Goal: Task Accomplishment & Management: Complete application form

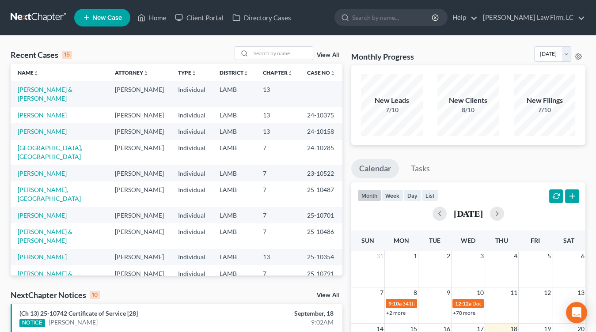
click at [61, 15] on link at bounding box center [39, 18] width 57 height 16
click at [68, 91] on link "[PERSON_NAME] & [PERSON_NAME]" at bounding box center [45, 94] width 55 height 16
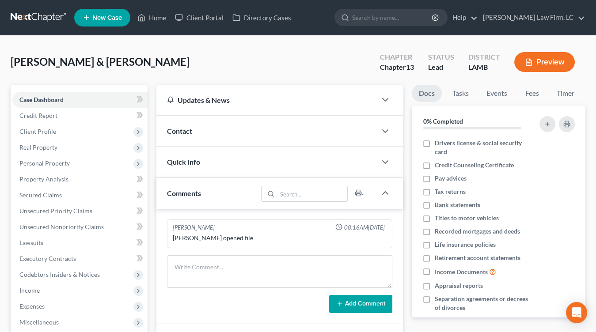
click at [526, 65] on icon "button" at bounding box center [529, 62] width 8 height 8
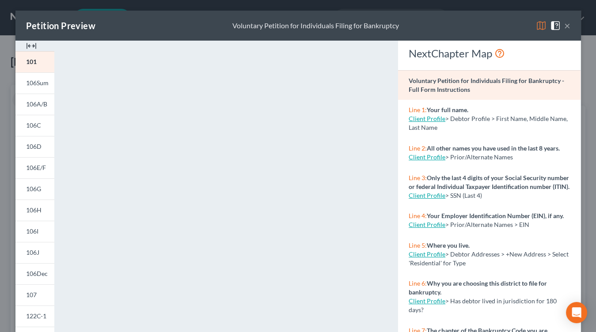
click at [3, 43] on div "Petition Preview Voluntary Petition for Individuals Filing for Bankruptcy × 101…" at bounding box center [298, 166] width 596 height 332
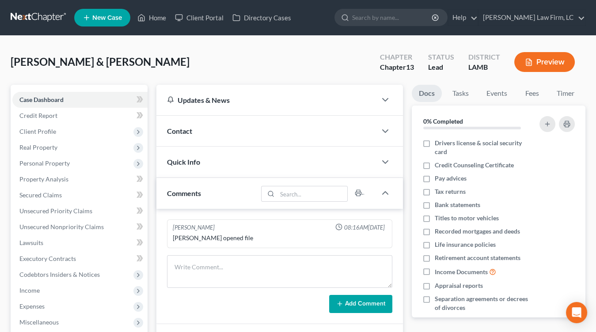
drag, startPoint x: 66, startPoint y: 127, endPoint x: 64, endPoint y: 148, distance: 20.4
click at [66, 127] on span "Client Profile" at bounding box center [79, 132] width 135 height 16
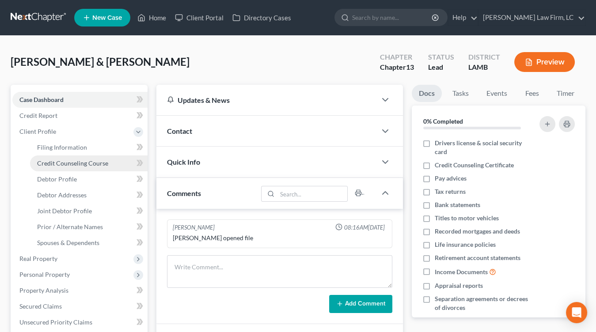
drag, startPoint x: 66, startPoint y: 159, endPoint x: 67, endPoint y: 166, distance: 7.1
click at [66, 158] on link "Credit Counseling Course" at bounding box center [89, 164] width 118 height 16
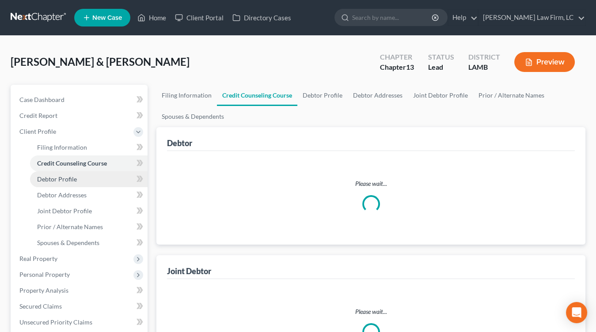
click at [69, 172] on link "Debtor Profile" at bounding box center [89, 179] width 118 height 16
select select "1"
select select "2"
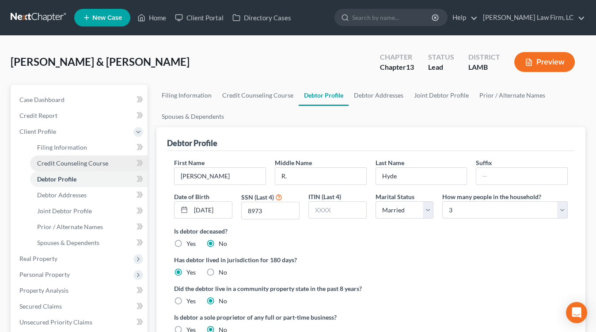
click at [86, 169] on link "Credit Counseling Course" at bounding box center [89, 164] width 118 height 16
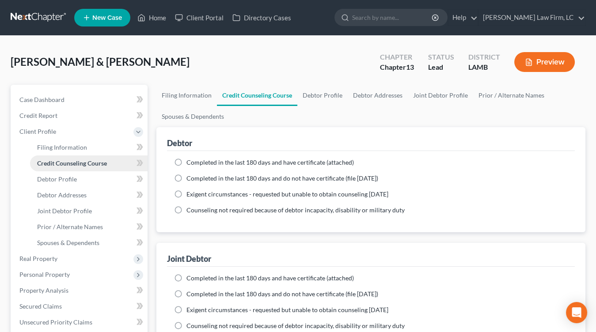
drag, startPoint x: 112, startPoint y: 164, endPoint x: 107, endPoint y: 169, distance: 6.9
click at [111, 164] on link "Credit Counseling Course" at bounding box center [89, 164] width 118 height 16
click at [106, 169] on link "Credit Counseling Course" at bounding box center [89, 164] width 118 height 16
click at [101, 184] on link "Debtor Profile" at bounding box center [89, 179] width 118 height 16
select select "1"
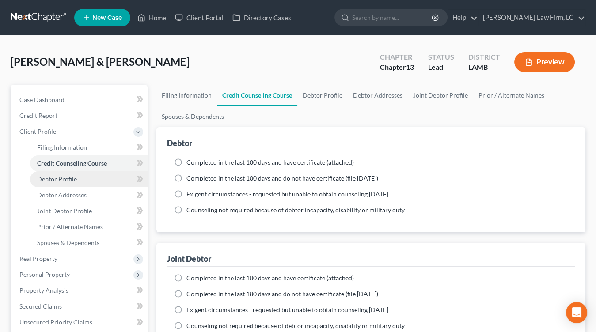
select select "2"
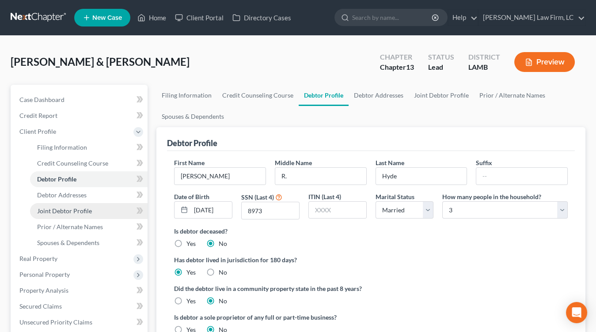
click at [104, 210] on link "Joint Debtor Profile" at bounding box center [89, 211] width 118 height 16
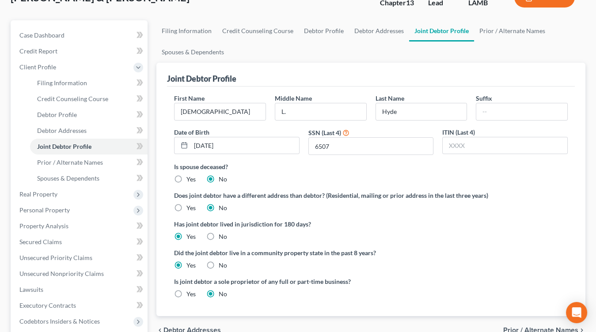
scroll to position [148, 0]
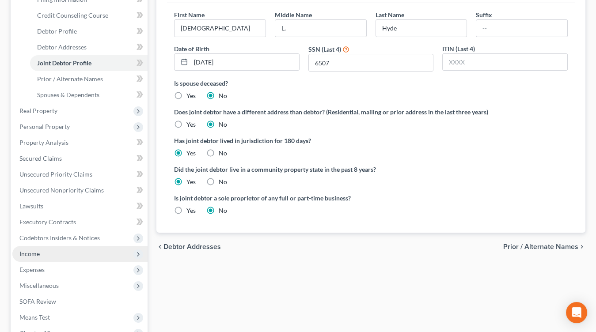
click at [76, 249] on span "Income" at bounding box center [79, 254] width 135 height 16
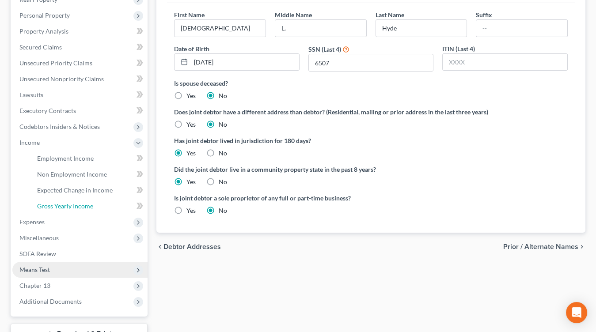
click at [73, 268] on ul "Case Dashboard Payments Invoices Payments Payments Credit Report Client Profile" at bounding box center [79, 127] width 135 height 366
drag, startPoint x: 77, startPoint y: 158, endPoint x: 285, endPoint y: 176, distance: 208.0
click at [77, 158] on span "Employment Income" at bounding box center [65, 159] width 57 height 8
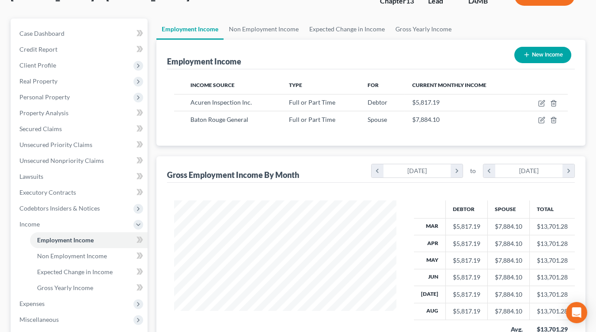
scroll to position [77, 0]
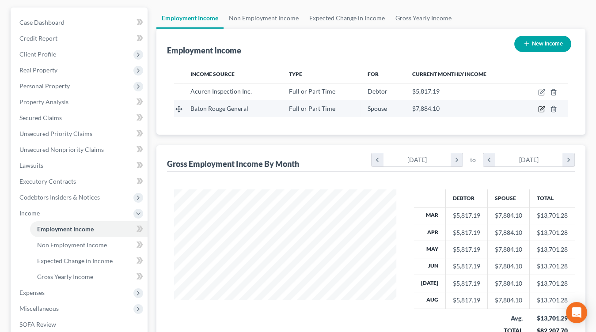
click at [543, 106] on icon "button" at bounding box center [541, 109] width 7 height 7
select select "0"
select select "19"
select select "0"
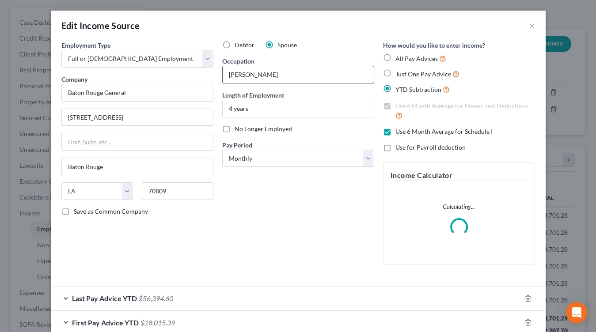
click at [238, 72] on input "Nuse" at bounding box center [298, 74] width 151 height 17
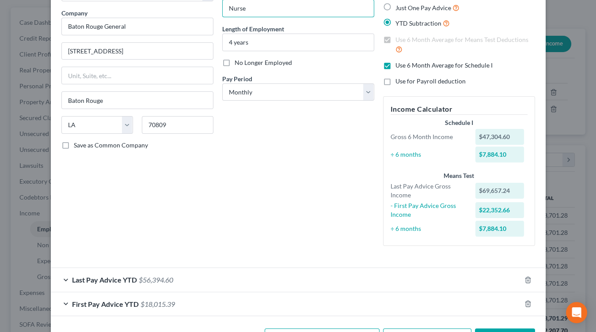
scroll to position [97, 0]
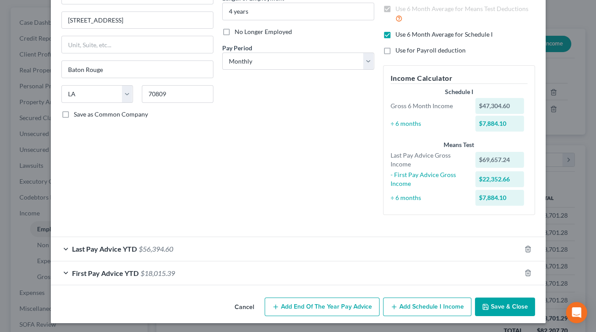
type input "Nurse"
click at [497, 304] on button "Save & Close" at bounding box center [505, 307] width 60 height 19
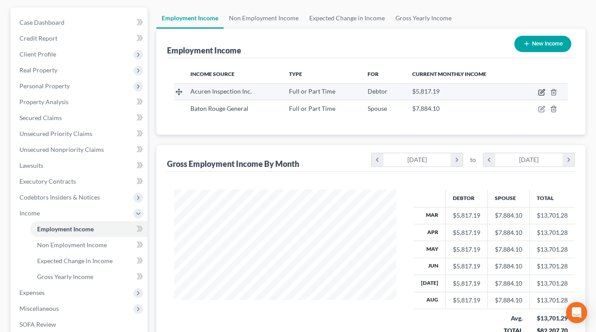
click at [541, 92] on icon "button" at bounding box center [542, 91] width 4 height 4
select select "0"
select select "6"
select select "0"
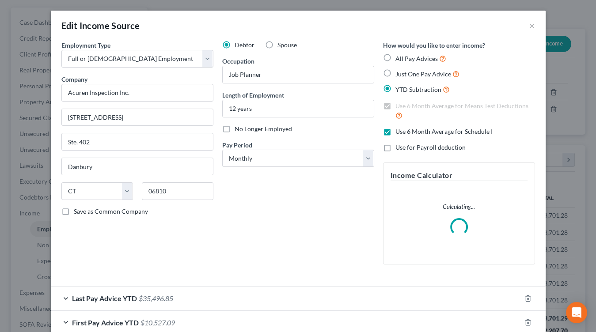
scroll to position [49, 0]
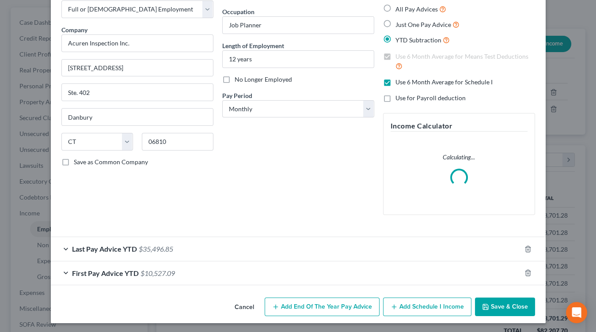
drag, startPoint x: 509, startPoint y: 304, endPoint x: 342, endPoint y: 215, distance: 189.0
click at [509, 304] on button "Save & Close" at bounding box center [505, 307] width 60 height 19
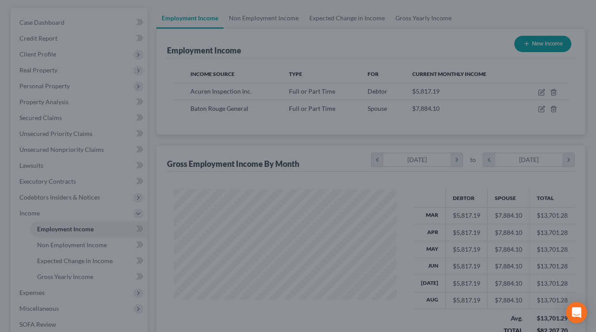
scroll to position [0, 0]
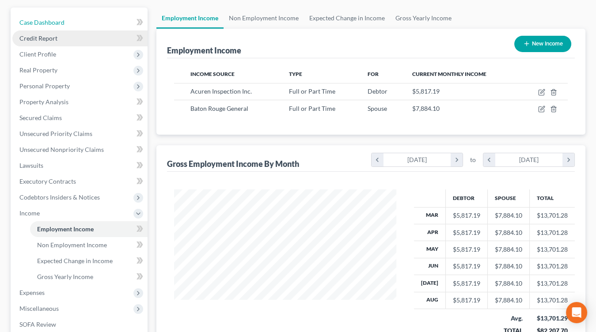
drag, startPoint x: 61, startPoint y: 23, endPoint x: 77, endPoint y: 31, distance: 18.2
click at [61, 23] on span "Case Dashboard" at bounding box center [41, 23] width 45 height 8
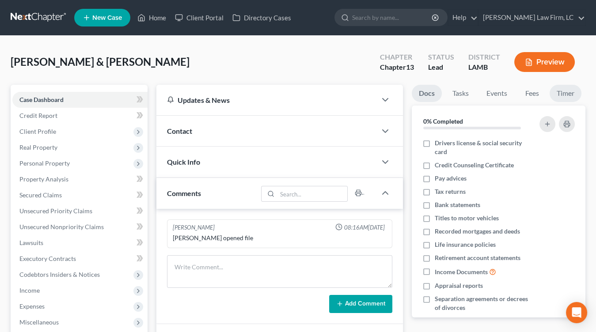
click at [560, 98] on link "Timer" at bounding box center [566, 93] width 32 height 17
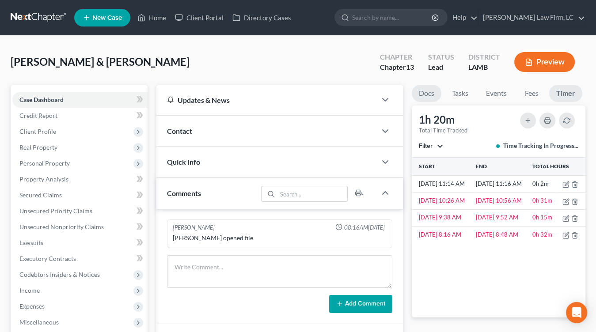
drag, startPoint x: 432, startPoint y: 96, endPoint x: 424, endPoint y: 97, distance: 8.5
click at [432, 96] on link "Docs" at bounding box center [427, 93] width 30 height 17
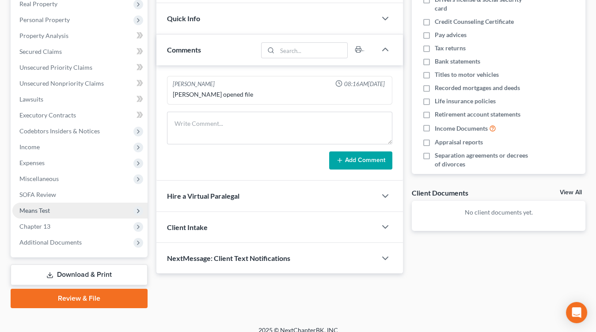
scroll to position [152, 0]
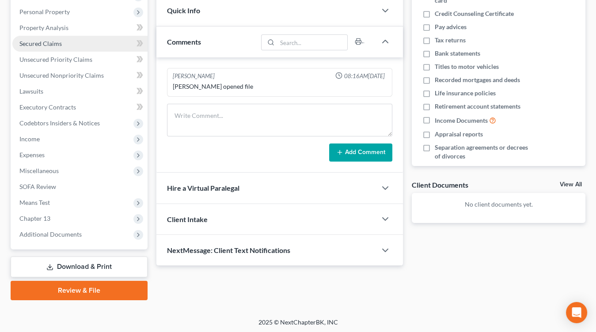
click at [91, 50] on link "Secured Claims" at bounding box center [79, 44] width 135 height 16
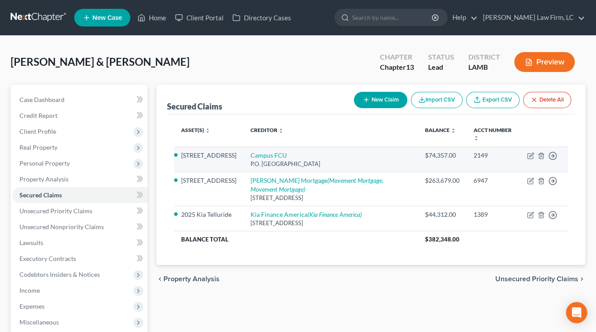
click at [281, 158] on td "Campus FCU P.O. Box 98036, Baton Rouge, LA 70898" at bounding box center [330, 159] width 174 height 25
click at [281, 154] on link "Campus FCU" at bounding box center [268, 156] width 36 height 8
select select "19"
select select "2"
select select "0"
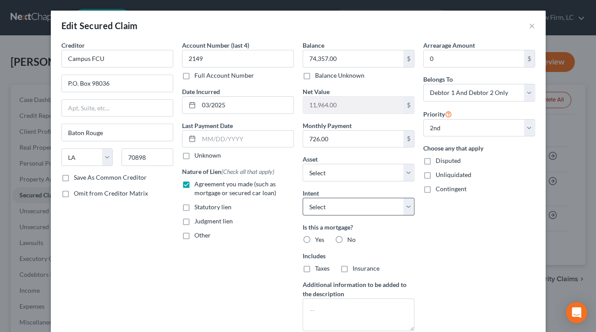
drag, startPoint x: 330, startPoint y: 243, endPoint x: 350, endPoint y: 208, distance: 40.3
click at [331, 243] on div "Is this a mortgage? Yes No Includes Taxes Insurance" at bounding box center [359, 248] width 112 height 50
click at [359, 197] on div "Intent Select Surrender Redeem Reaffirm Avoid Other" at bounding box center [359, 202] width 112 height 27
click at [356, 202] on select "Select Surrender Redeem Reaffirm Avoid Other" at bounding box center [359, 207] width 112 height 18
select select "2"
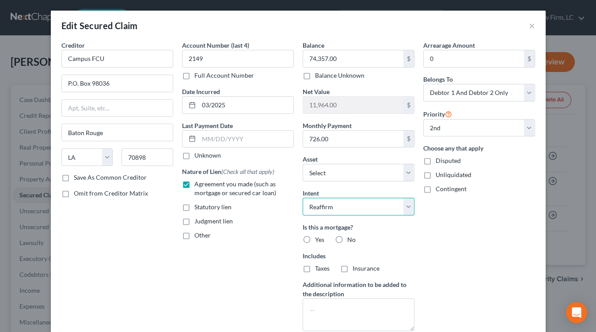
click at [303, 198] on select "Select Surrender Redeem Reaffirm Avoid Other" at bounding box center [359, 207] width 112 height 18
click at [317, 242] on label "Yes" at bounding box center [319, 239] width 9 height 9
click at [319, 241] on input "Yes" at bounding box center [322, 238] width 6 height 6
radio input "true"
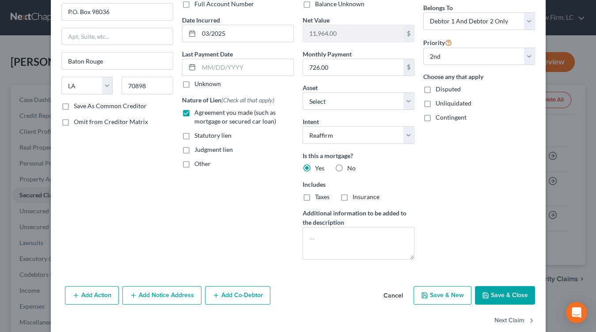
scroll to position [84, 0]
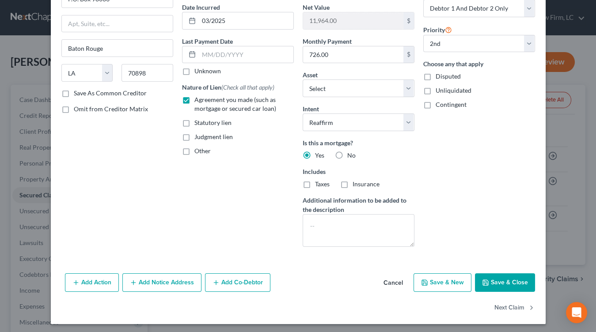
click at [512, 281] on button "Save & Close" at bounding box center [505, 282] width 60 height 19
select select "1"
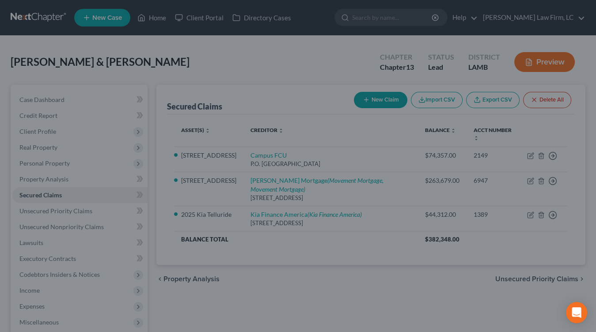
select select "2"
select select "0"
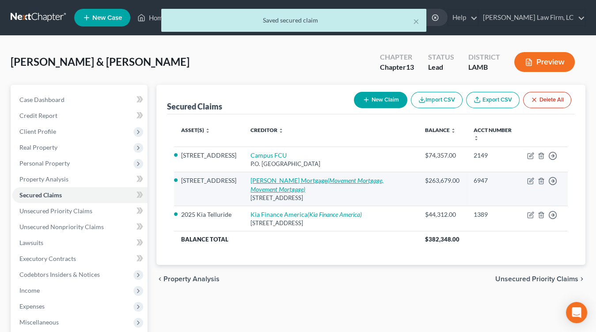
click at [267, 188] on icon "(Movement Mortgage, Movement Mortgage)" at bounding box center [316, 185] width 133 height 16
select select "4"
select select "2"
select select "0"
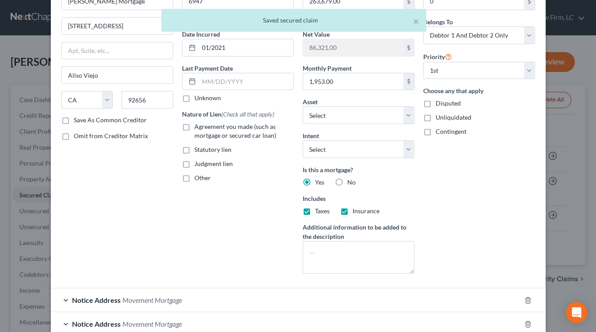
scroll to position [58, 0]
click at [258, 132] on span "Agreement you made (such as mortgage or secured car loan)" at bounding box center [235, 130] width 82 height 16
click at [204, 127] on input "Agreement you made (such as mortgage or secured car loan)" at bounding box center [201, 124] width 6 height 6
checkbox input "true"
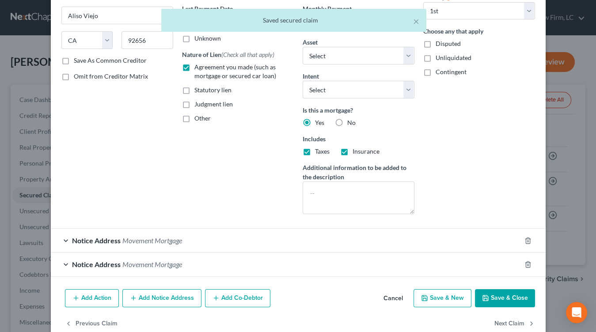
scroll to position [133, 0]
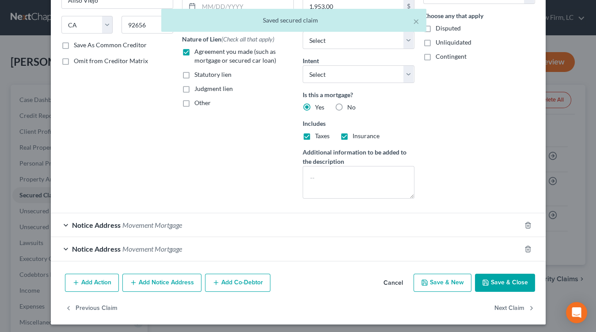
click at [524, 277] on button "Save & Close" at bounding box center [505, 283] width 60 height 19
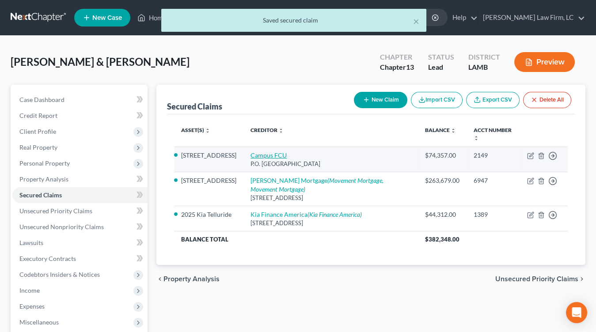
click at [273, 154] on link "Campus FCU" at bounding box center [268, 156] width 36 height 8
select select "19"
select select "2"
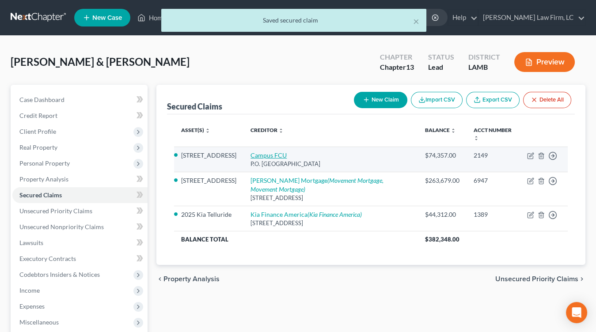
select select "0"
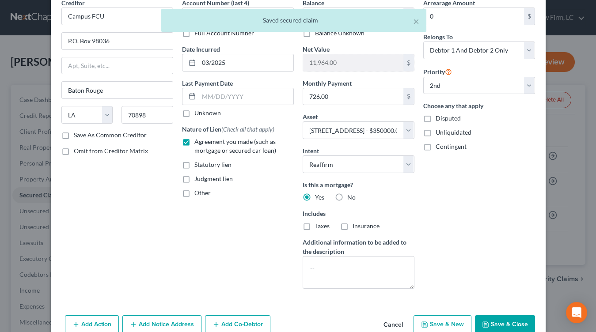
scroll to position [84, 0]
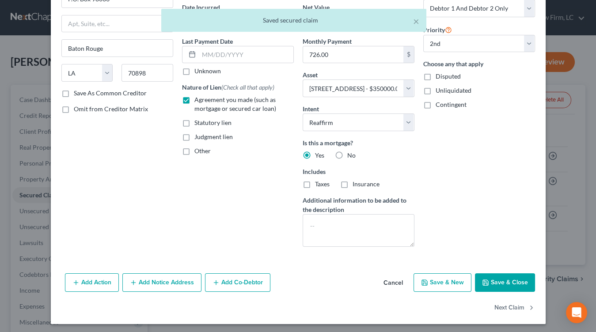
click at [516, 280] on button "Save & Close" at bounding box center [505, 282] width 60 height 19
select select
select select "1"
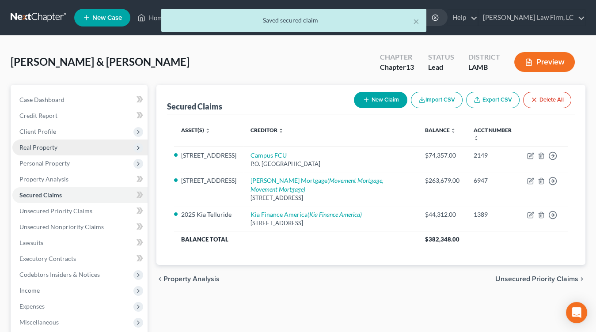
drag, startPoint x: 68, startPoint y: 154, endPoint x: 68, endPoint y: 162, distance: 8.0
click at [68, 154] on span "Real Property" at bounding box center [79, 148] width 135 height 16
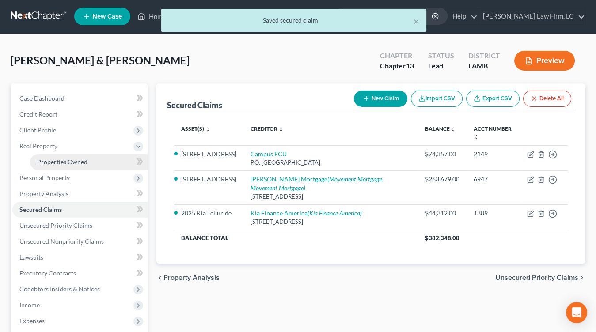
click at [68, 166] on link "Properties Owned" at bounding box center [89, 162] width 118 height 16
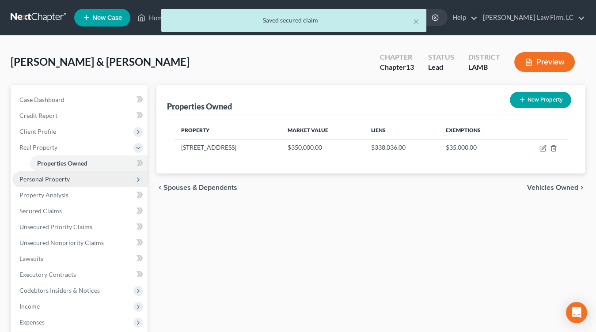
click at [68, 177] on span "Personal Property" at bounding box center [44, 179] width 50 height 8
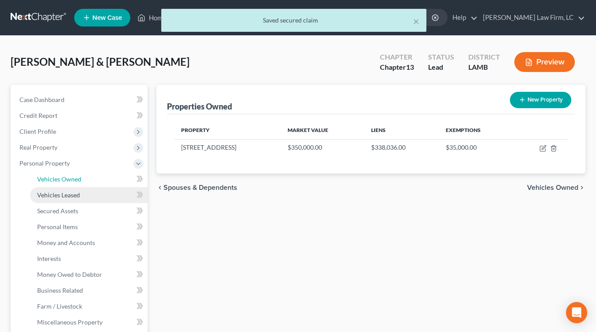
click at [71, 187] on link "Vehicles Owned" at bounding box center [89, 179] width 118 height 16
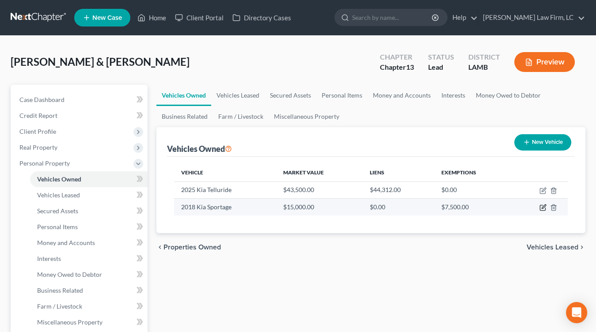
click at [543, 208] on icon "button" at bounding box center [542, 207] width 7 height 7
select select "0"
select select "8"
select select "2"
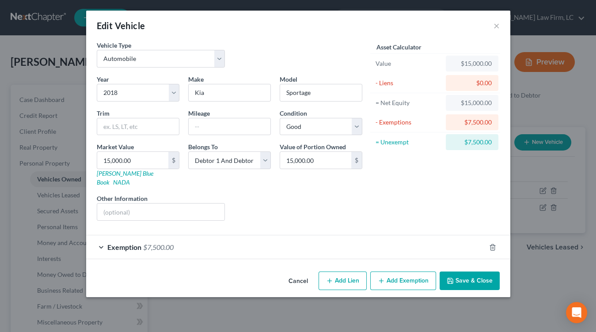
drag, startPoint x: 473, startPoint y: 267, endPoint x: 486, endPoint y: 256, distance: 16.9
click at [473, 272] on button "Save & Close" at bounding box center [470, 281] width 60 height 19
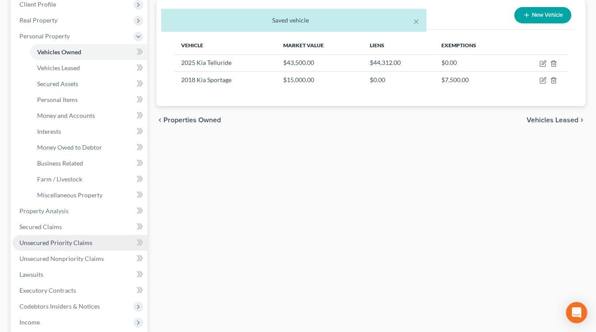
click at [95, 241] on link "Unsecured Priority Claims" at bounding box center [79, 243] width 135 height 16
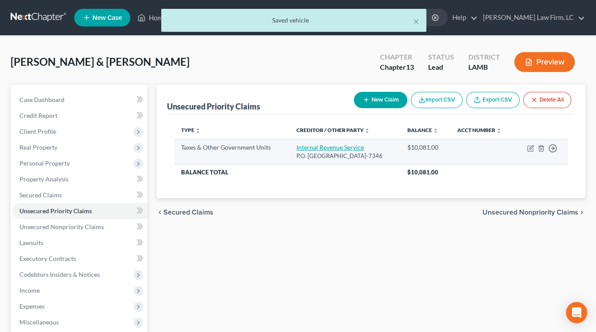
click at [319, 150] on link "Internal Revenue Service" at bounding box center [330, 148] width 68 height 8
select select "0"
select select "39"
select select "2"
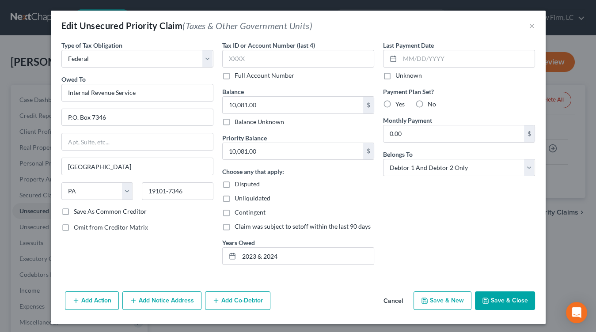
click at [506, 299] on button "Save & Close" at bounding box center [505, 301] width 60 height 19
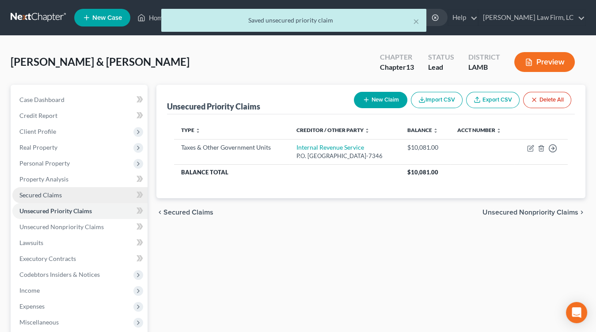
click at [87, 190] on link "Secured Claims" at bounding box center [79, 195] width 135 height 16
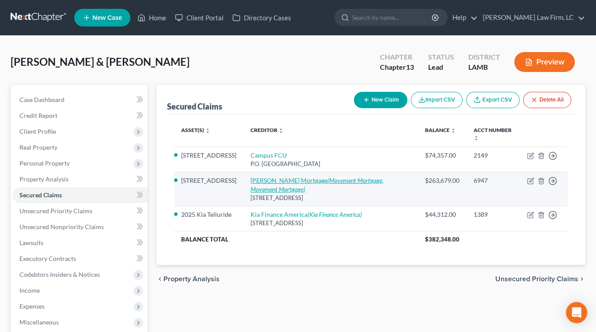
click at [266, 178] on link "Carrington Mortgage (Movement Mortgage, Movement Mortgage)" at bounding box center [316, 185] width 133 height 16
select select "4"
select select "2"
select select "0"
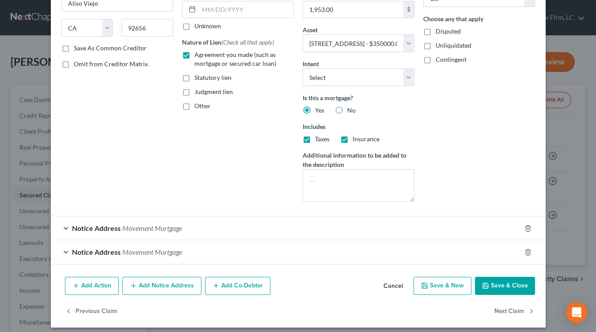
scroll to position [133, 0]
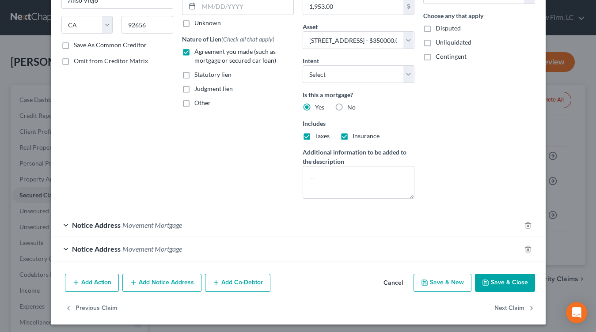
click at [507, 289] on div "Add Action Add Notice Address Add Co-Debtor Cancel Save & New Save & Close" at bounding box center [298, 284] width 495 height 29
click at [507, 286] on button "Save & Close" at bounding box center [505, 283] width 60 height 19
select select
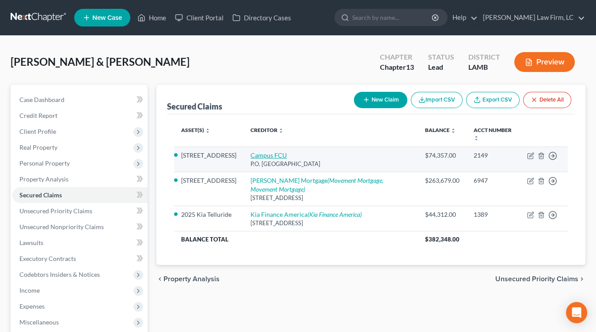
click at [275, 155] on link "Campus FCU" at bounding box center [268, 156] width 36 height 8
select select "19"
select select "2"
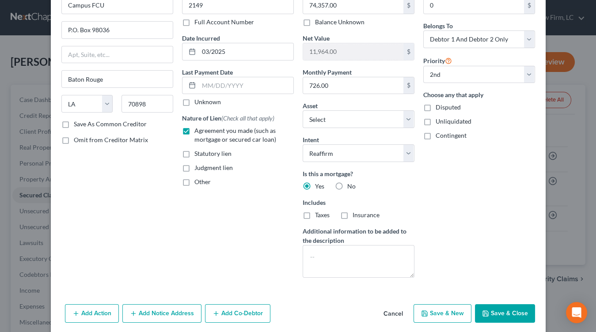
scroll to position [54, 0]
drag, startPoint x: 508, startPoint y: 313, endPoint x: 502, endPoint y: 312, distance: 6.3
click at [508, 313] on button "Save & Close" at bounding box center [505, 313] width 60 height 19
select select "1"
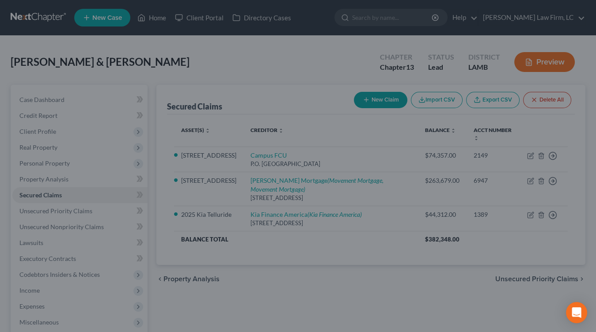
select select "2"
select select "0"
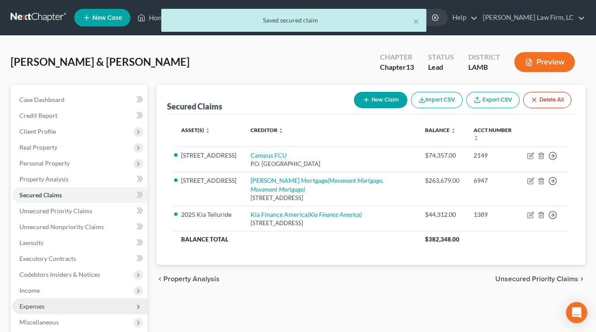
drag, startPoint x: 49, startPoint y: 304, endPoint x: 54, endPoint y: 306, distance: 6.3
click at [49, 304] on span "Expenses" at bounding box center [79, 307] width 135 height 16
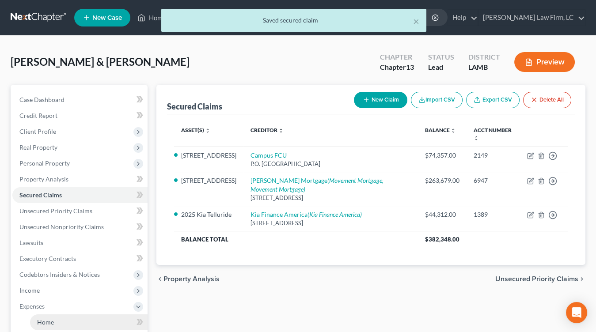
click at [55, 315] on link "Home" at bounding box center [89, 323] width 118 height 16
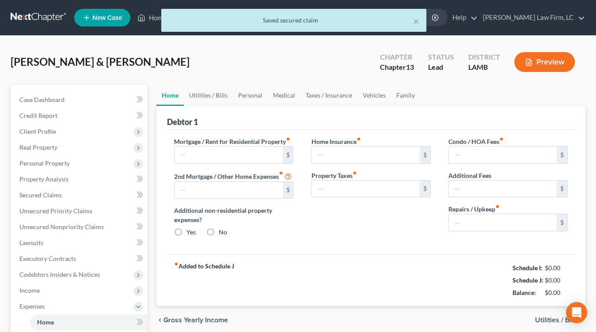
type input "1,953.40"
type input "728.74"
radio input "true"
type input "0.00"
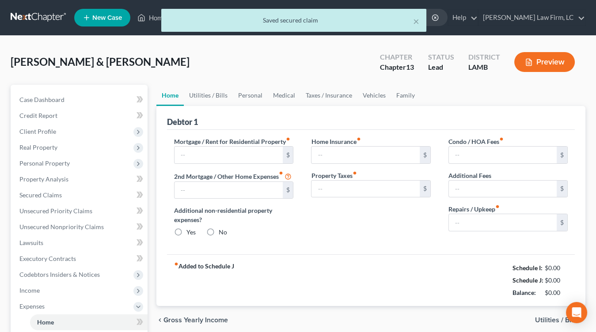
type input "0.00"
type input "100.00"
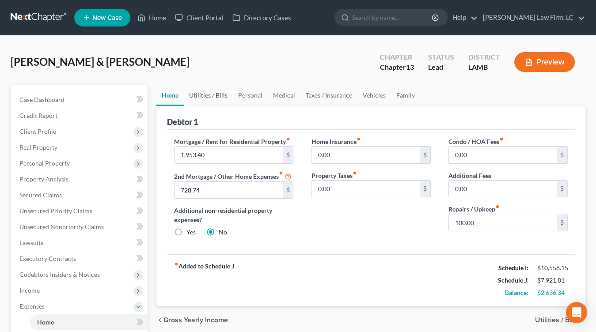
click at [223, 87] on link "Utilities / Bills" at bounding box center [208, 95] width 49 height 21
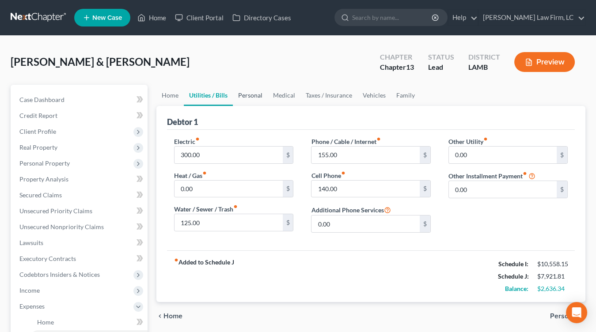
click at [248, 95] on link "Personal" at bounding box center [250, 95] width 35 height 21
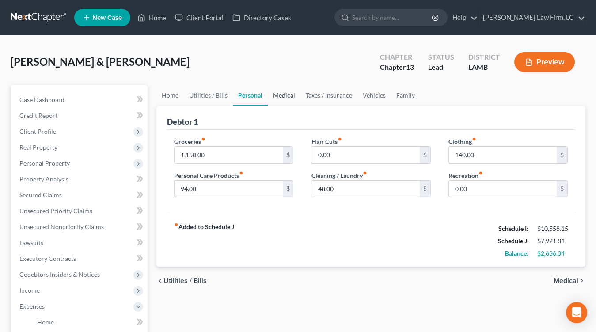
click at [282, 95] on link "Medical" at bounding box center [284, 95] width 33 height 21
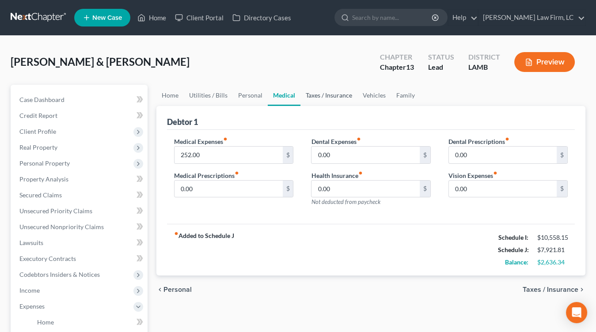
drag, startPoint x: 322, startPoint y: 92, endPoint x: 333, endPoint y: 91, distance: 11.1
click at [406, 94] on link "Family" at bounding box center [405, 95] width 29 height 21
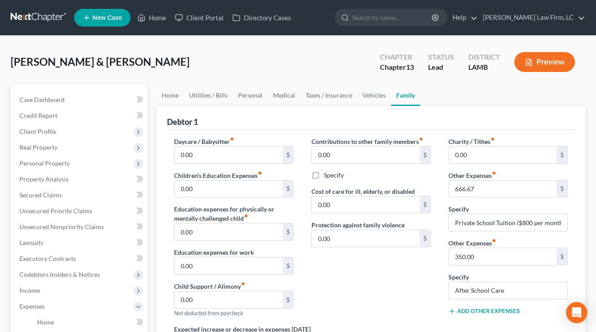
click at [400, 95] on link "Family" at bounding box center [405, 95] width 29 height 21
click at [380, 97] on link "Vehicles" at bounding box center [374, 95] width 34 height 21
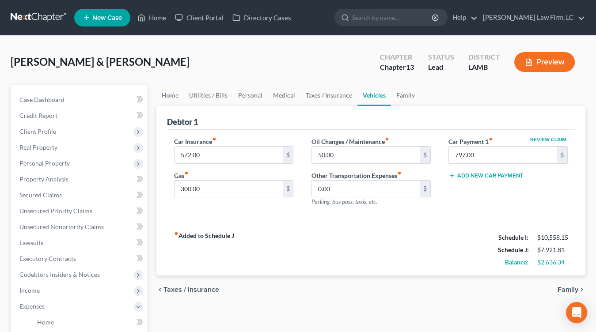
click at [422, 95] on ul "Home Utilities / Bills Personal Medical Taxes / Insurance Vehicles Family" at bounding box center [370, 95] width 429 height 21
click at [415, 96] on link "Family" at bounding box center [405, 95] width 29 height 21
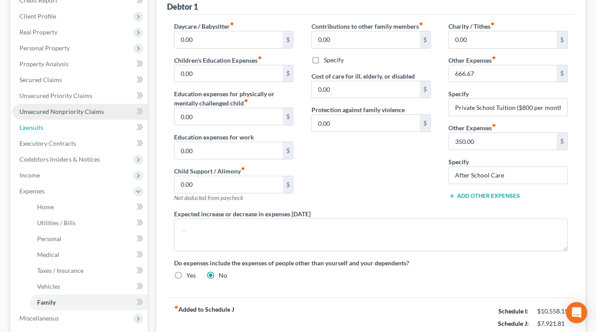
drag, startPoint x: 76, startPoint y: 129, endPoint x: 76, endPoint y: 134, distance: 4.9
click at [76, 129] on link "Lawsuits" at bounding box center [79, 128] width 135 height 16
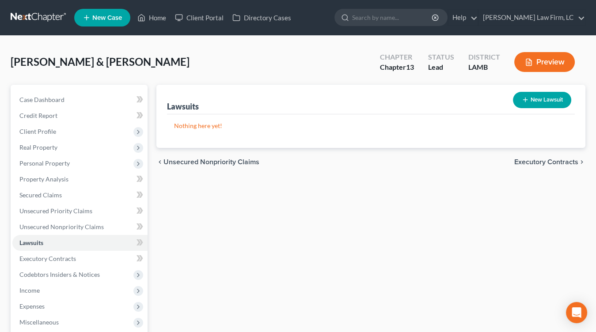
click at [278, 182] on div "Lawsuits New Lawsuit Nothing here yet! Court Name Date Filed Status Creditor Na…" at bounding box center [371, 268] width 438 height 367
click at [404, 220] on div "Lawsuits New Lawsuit Nothing here yet! Court Name Date Filed Status Creditor Na…" at bounding box center [371, 268] width 438 height 367
click at [98, 203] on link "Unsecured Priority Claims" at bounding box center [79, 211] width 135 height 16
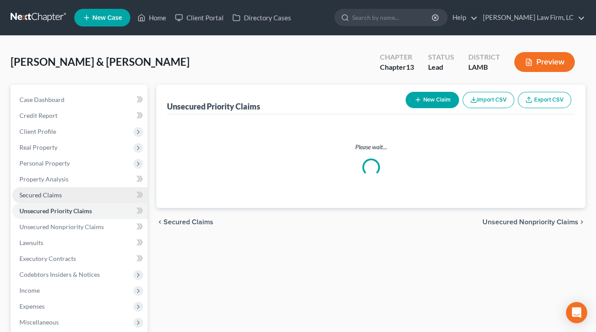
click at [98, 198] on link "Secured Claims" at bounding box center [79, 195] width 135 height 16
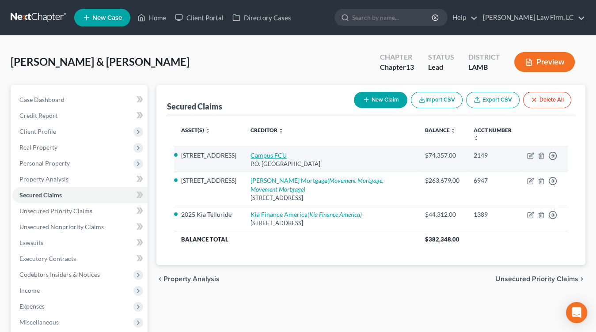
click at [277, 152] on link "Campus FCU" at bounding box center [268, 156] width 36 height 8
select select "19"
select select "2"
select select "0"
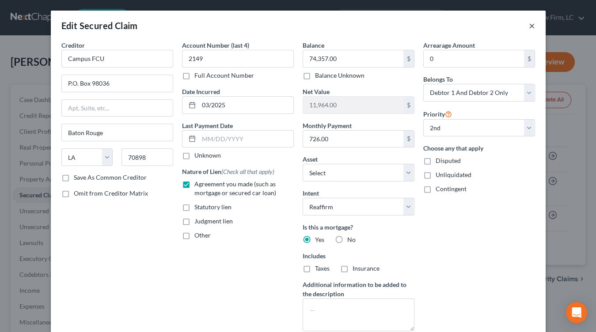
click at [532, 24] on button "×" at bounding box center [532, 25] width 6 height 11
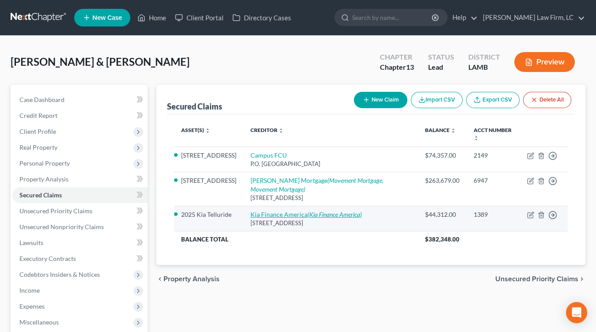
click at [280, 214] on link "Kia Finance America (Kia Finance America)" at bounding box center [305, 215] width 111 height 8
select select "4"
select select "7"
select select "1"
select select "0"
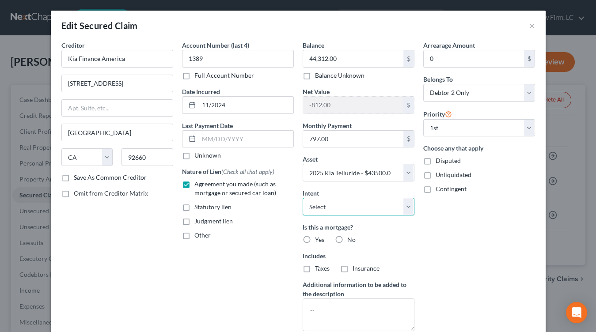
click at [348, 212] on select "Select Surrender Redeem Reaffirm Avoid Other" at bounding box center [359, 207] width 112 height 18
select select "2"
click at [303, 198] on select "Select Surrender Redeem Reaffirm Avoid Other" at bounding box center [359, 207] width 112 height 18
drag, startPoint x: 339, startPoint y: 239, endPoint x: 359, endPoint y: 241, distance: 20.4
click at [347, 239] on label "No" at bounding box center [351, 239] width 8 height 9
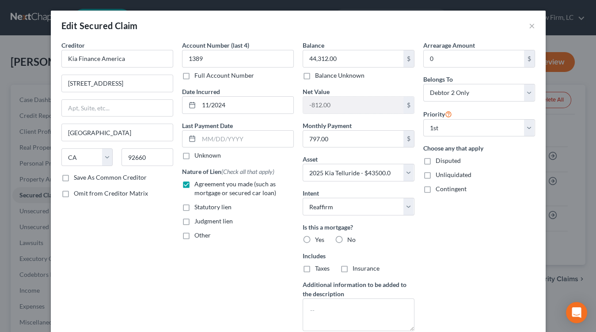
click at [351, 239] on input "No" at bounding box center [354, 238] width 6 height 6
radio input "true"
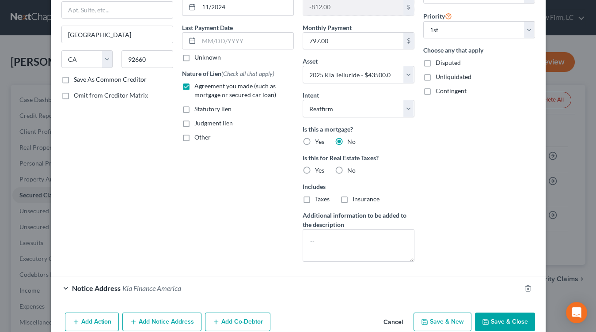
scroll to position [137, 0]
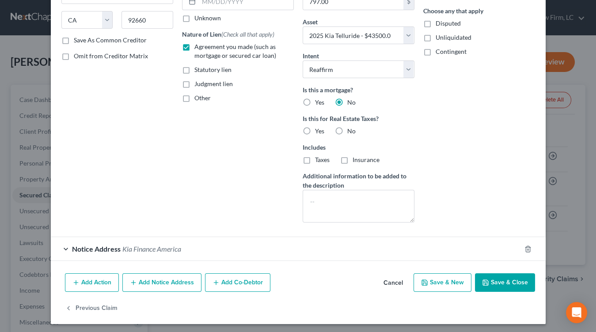
click at [509, 276] on button "Save & Close" at bounding box center [505, 282] width 60 height 19
select select
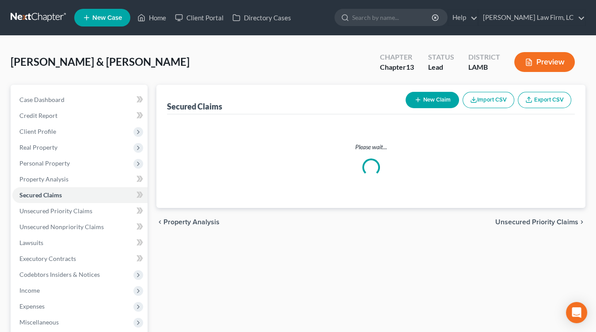
click at [319, 215] on div "chevron_left Property Analysis Unsecured Priority Claims chevron_right" at bounding box center [370, 222] width 429 height 28
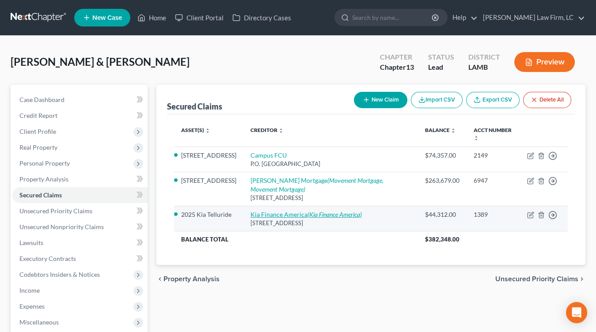
click at [319, 214] on icon "(Kia Finance America)" at bounding box center [334, 215] width 54 height 8
select select "4"
select select "2"
select select "1"
select select "0"
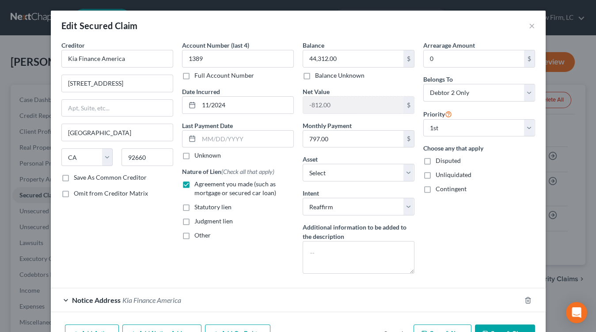
scroll to position [51, 0]
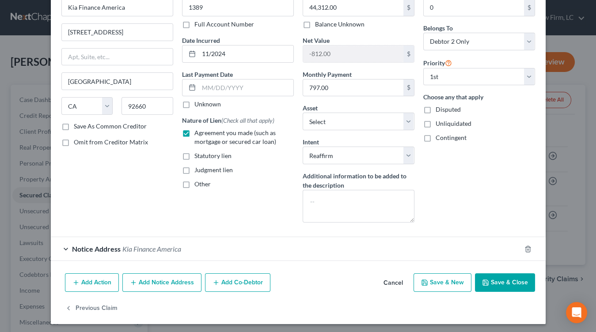
click at [496, 281] on button "Save & Close" at bounding box center [505, 282] width 60 height 19
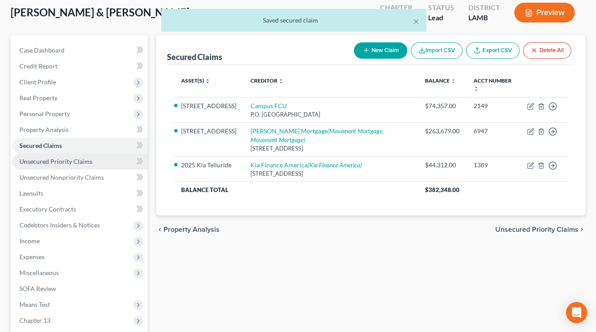
click at [64, 164] on span "Unsecured Priority Claims" at bounding box center [55, 162] width 73 height 8
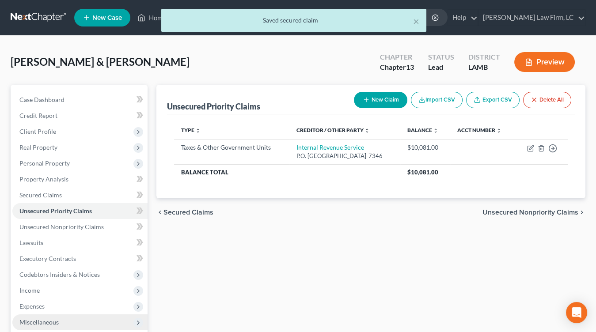
scroll to position [100, 0]
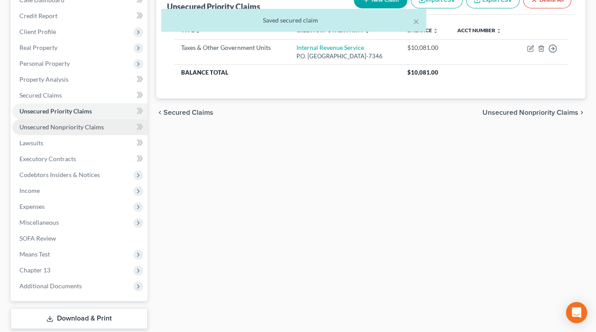
click at [80, 125] on span "Unsecured Nonpriority Claims" at bounding box center [61, 127] width 84 height 8
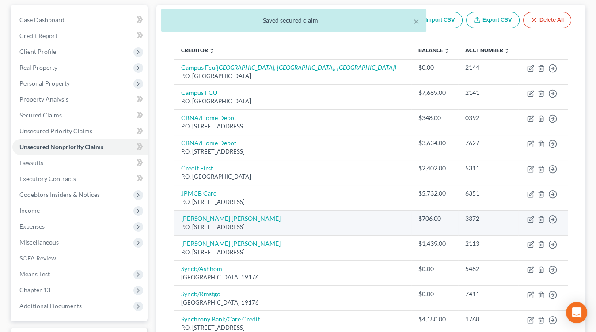
scroll to position [80, 0]
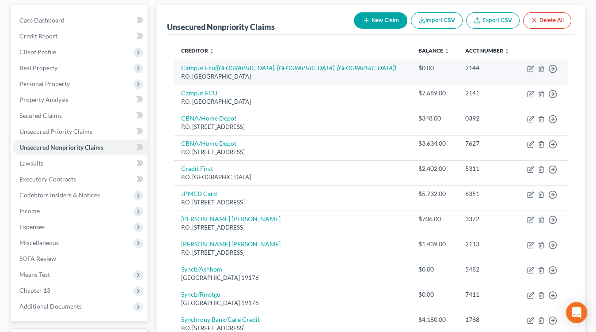
click at [290, 74] on div "P.O. Box 98036, Baton Rouge, LA 70898" at bounding box center [292, 76] width 223 height 8
click at [295, 71] on td "Campus Fcu (Campus Fcu, Campus Fcu, Campus Fcu) P.O. Box 98036, Baton Rouge, LA…" at bounding box center [292, 72] width 237 height 25
click at [299, 68] on icon "(Campus Fcu, Campus Fcu, Campus Fcu)" at bounding box center [305, 68] width 181 height 8
select select "19"
select select "2"
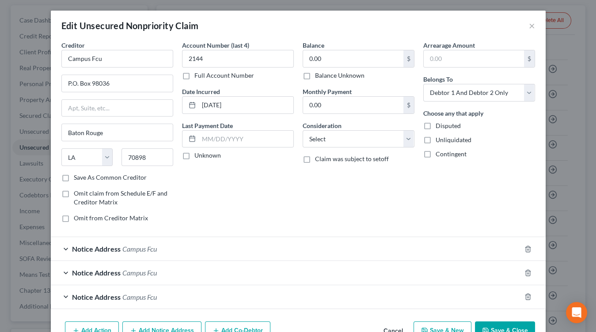
scroll to position [48, 0]
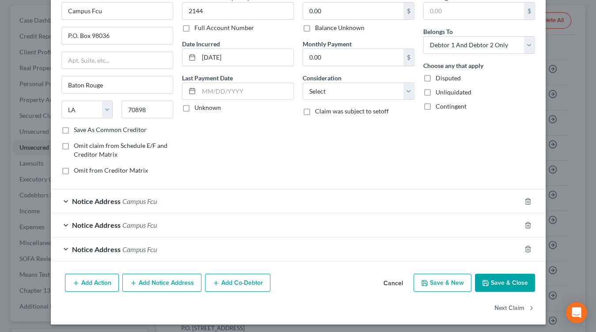
click at [489, 284] on button "Save & Close" at bounding box center [505, 283] width 60 height 19
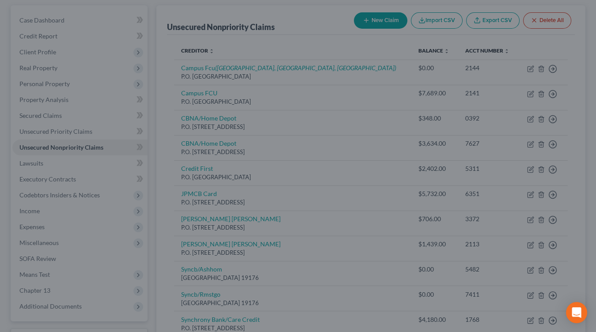
type input "0"
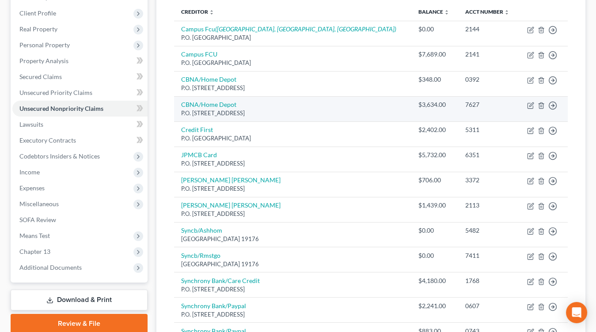
scroll to position [69, 0]
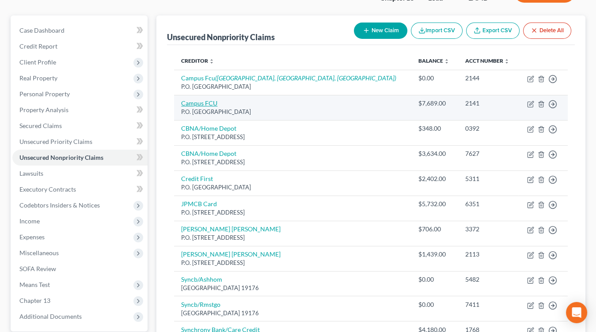
click at [209, 99] on link "Campus FCU" at bounding box center [199, 103] width 36 height 8
select select "19"
select select "2"
select select "1"
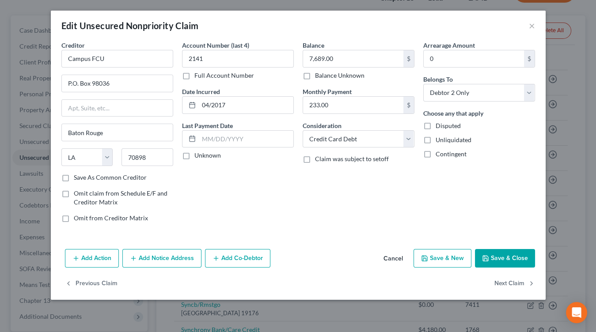
click at [501, 250] on button "Save & Close" at bounding box center [505, 258] width 60 height 19
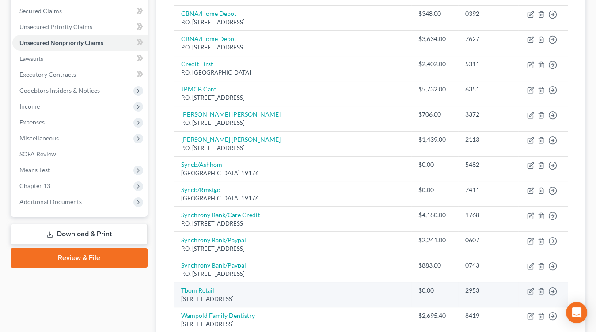
scroll to position [215, 0]
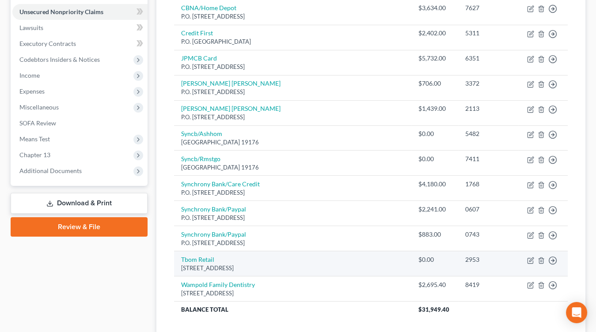
click at [215, 257] on td "Tbom Retail Po Box 4499, Beaverton, OR 97076" at bounding box center [292, 263] width 237 height 25
click at [213, 256] on link "Tbom Retail" at bounding box center [197, 260] width 33 height 8
select select "38"
select select "2"
select select "0"
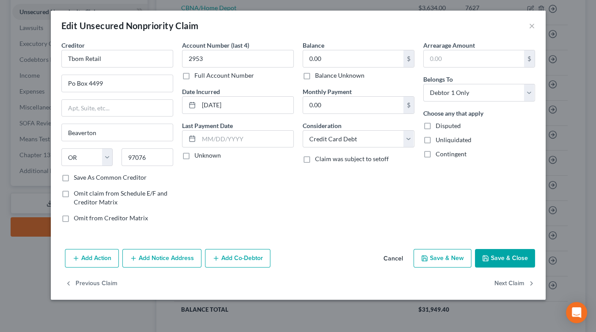
click at [384, 256] on button "Cancel" at bounding box center [393, 259] width 34 height 18
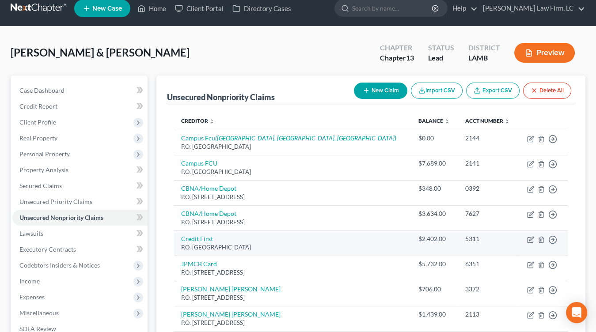
scroll to position [0, 0]
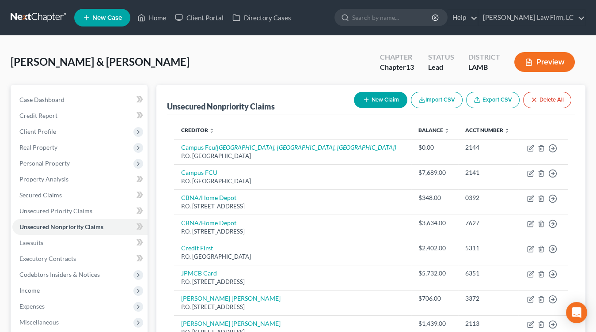
click at [384, 100] on button "New Claim" at bounding box center [380, 100] width 53 height 16
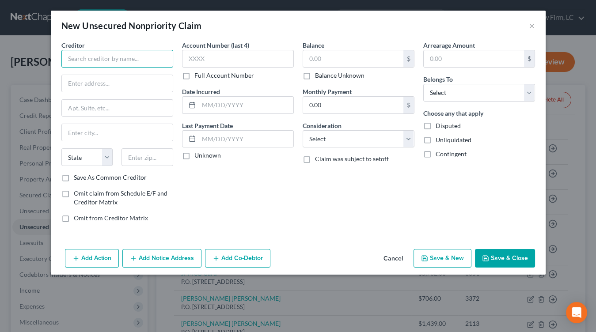
click at [121, 61] on input "text" at bounding box center [117, 59] width 112 height 18
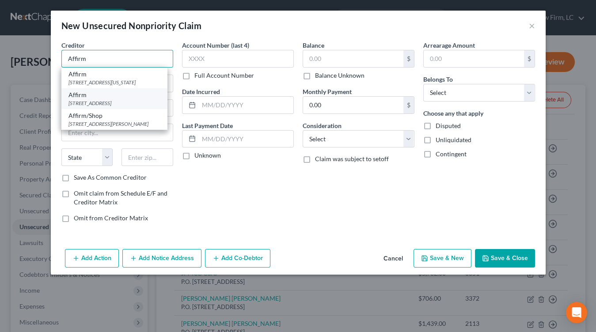
type input "Affirm"
click at [133, 107] on div "633 Folsom St. Fl. 7, San Francisco, CA 94107" at bounding box center [114, 103] width 92 height 8
type input "633 Folsom St."
type input "Fl. 7"
type input "San Francisco"
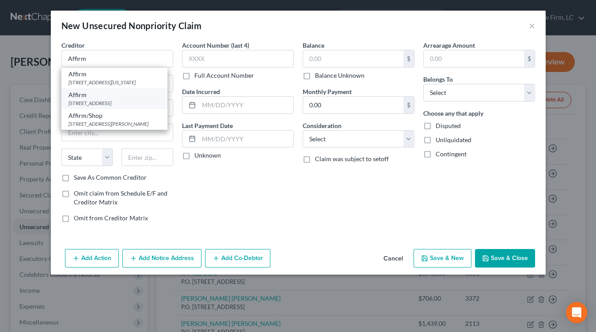
select select "4"
type input "94107"
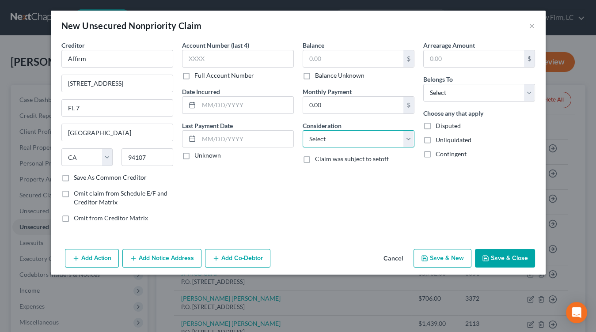
click at [336, 133] on select "Select Cable / Satellite Services Collection Agency Credit Card Debt Debt Couns…" at bounding box center [359, 139] width 112 height 18
select select "2"
click at [303, 130] on select "Select Cable / Satellite Services Collection Agency Credit Card Debt Debt Couns…" at bounding box center [359, 139] width 112 height 18
click at [346, 75] on label "Balance Unknown" at bounding box center [339, 75] width 49 height 9
click at [324, 75] on input "Balance Unknown" at bounding box center [322, 74] width 6 height 6
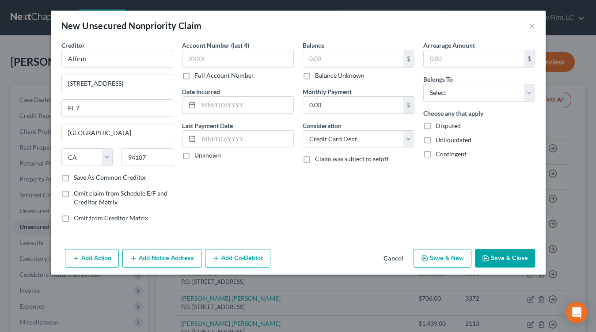
checkbox input "true"
type input "0.00"
click at [465, 102] on div "Arrearage Amount $ Belongs To * Select Debtor 1 Only Debtor 2 Only Debtor 1 And…" at bounding box center [479, 135] width 121 height 189
click at [469, 102] on div "Arrearage Amount $ Belongs To * Select Debtor 1 Only Debtor 2 Only Debtor 1 And…" at bounding box center [479, 135] width 121 height 189
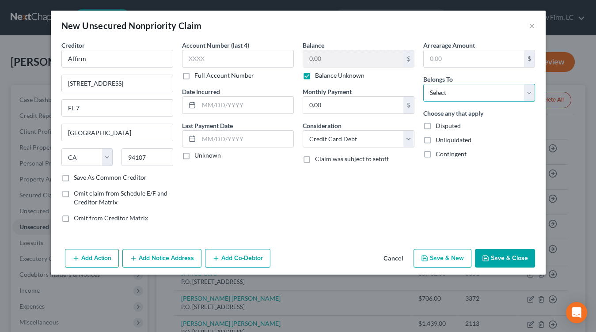
click at [492, 88] on select "Select Debtor 1 Only Debtor 2 Only Debtor 1 And Debtor 2 Only At Least One Of T…" at bounding box center [479, 93] width 112 height 18
select select "2"
click at [423, 84] on select "Select Debtor 1 Only Debtor 2 Only Debtor 1 And Debtor 2 Only At Least One Of T…" at bounding box center [479, 93] width 112 height 18
click at [496, 258] on button "Save & Close" at bounding box center [505, 258] width 60 height 19
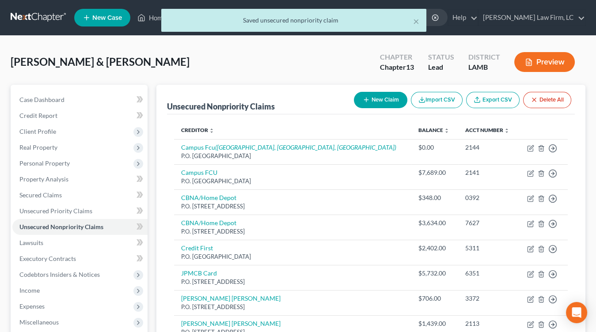
drag, startPoint x: 373, startPoint y: 86, endPoint x: 370, endPoint y: 98, distance: 11.9
click at [373, 86] on div "Unsecured Nonpriority Claims New Claim Import CSV Export CSV Delete All" at bounding box center [371, 100] width 408 height 30
click at [369, 98] on button "New Claim" at bounding box center [380, 100] width 53 height 16
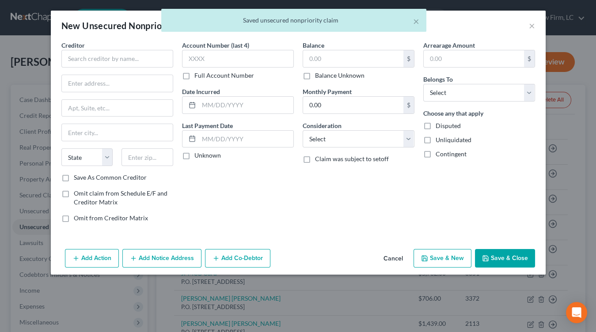
click at [119, 46] on div "Creditor *" at bounding box center [117, 54] width 112 height 27
click at [120, 53] on input "text" at bounding box center [117, 59] width 112 height 18
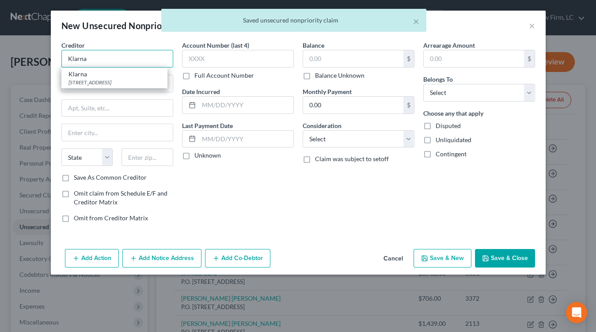
type input "Klarna"
click at [128, 72] on div "Klarna" at bounding box center [114, 74] width 92 height 9
type input "629 N. High St."
type input "Fl. 3"
type input "Columbus"
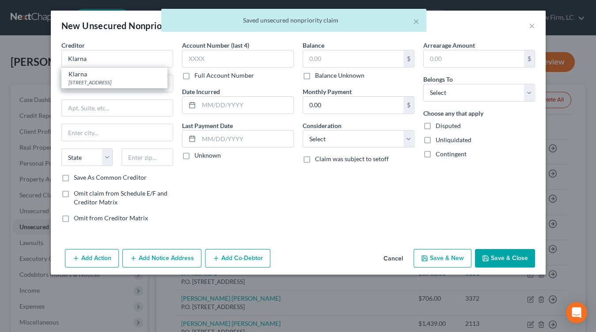
select select "36"
type input "43215"
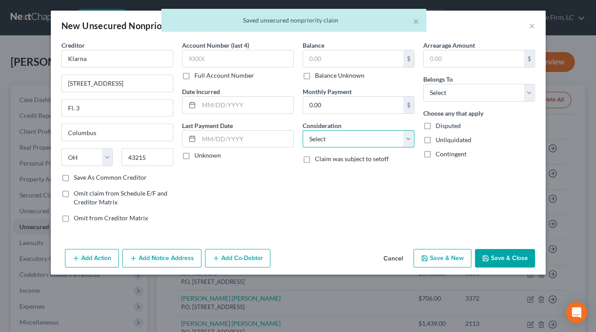
click at [345, 144] on select "Select Cable / Satellite Services Collection Agency Credit Card Debt Debt Couns…" at bounding box center [359, 139] width 112 height 18
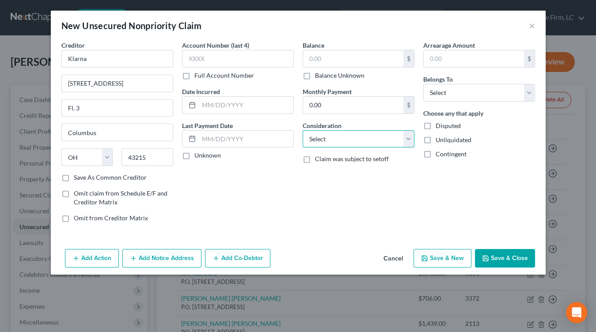
select select "2"
click at [303, 130] on select "Select Cable / Satellite Services Collection Agency Credit Card Debt Debt Couns…" at bounding box center [359, 139] width 112 height 18
drag, startPoint x: 356, startPoint y: 79, endPoint x: 402, endPoint y: 83, distance: 46.6
click at [356, 79] on label "Balance Unknown" at bounding box center [339, 75] width 49 height 9
click at [324, 77] on input "Balance Unknown" at bounding box center [322, 74] width 6 height 6
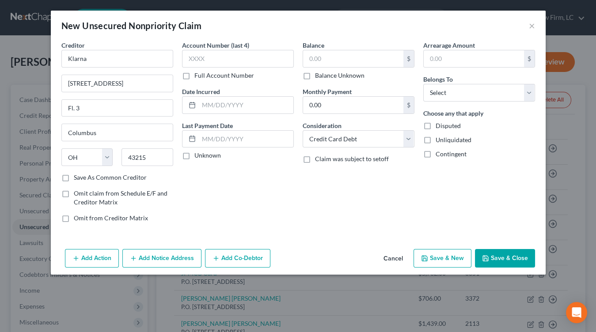
checkbox input "true"
type input "0.00"
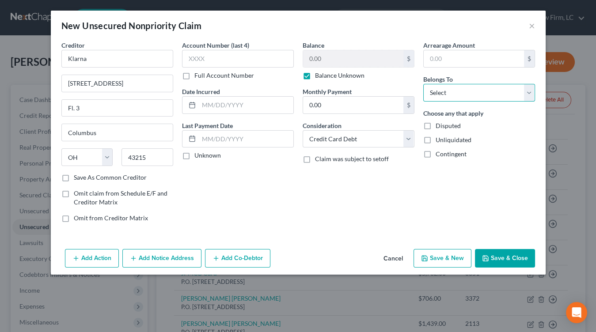
click at [463, 98] on select "Select Debtor 1 Only Debtor 2 Only Debtor 1 And Debtor 2 Only At Least One Of T…" at bounding box center [479, 93] width 112 height 18
select select "2"
click at [423, 84] on select "Select Debtor 1 Only Debtor 2 Only Debtor 1 And Debtor 2 Only At Least One Of T…" at bounding box center [479, 93] width 112 height 18
drag, startPoint x: 501, startPoint y: 251, endPoint x: 484, endPoint y: 252, distance: 16.8
click at [501, 251] on button "Save & Close" at bounding box center [505, 258] width 60 height 19
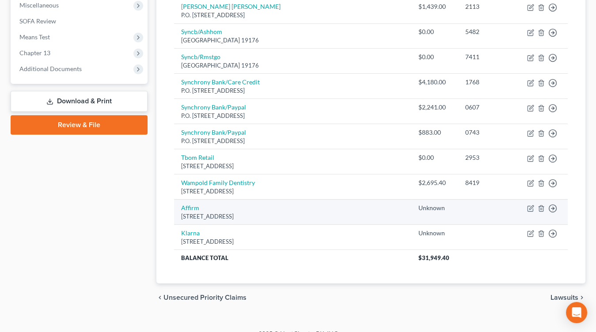
scroll to position [326, 0]
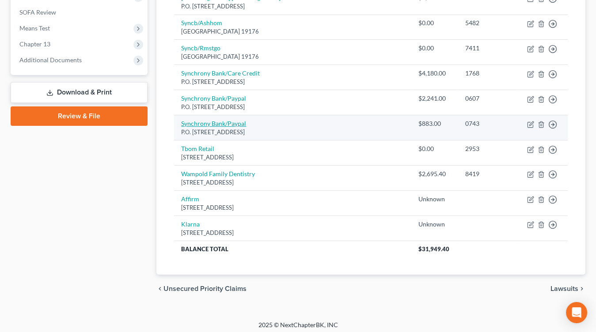
click at [228, 121] on link "Synchrony Bank/Paypal" at bounding box center [213, 124] width 65 height 8
select select "39"
select select "2"
select select "0"
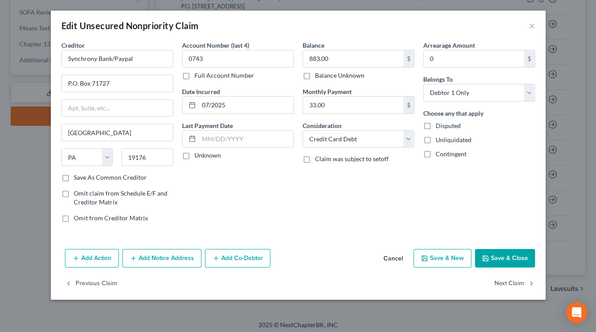
click at [163, 253] on button "Add Notice Address" at bounding box center [161, 258] width 79 height 19
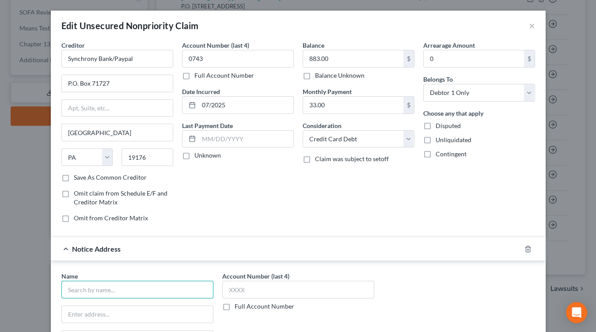
click at [137, 281] on input "text" at bounding box center [137, 290] width 152 height 18
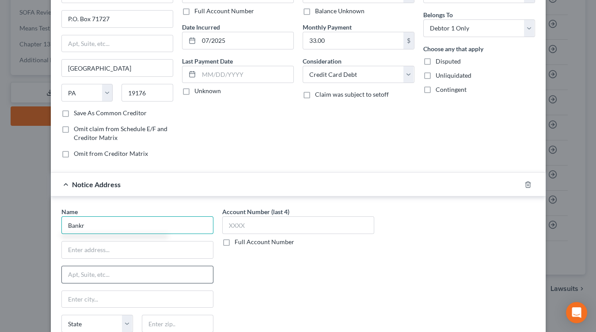
scroll to position [65, 0]
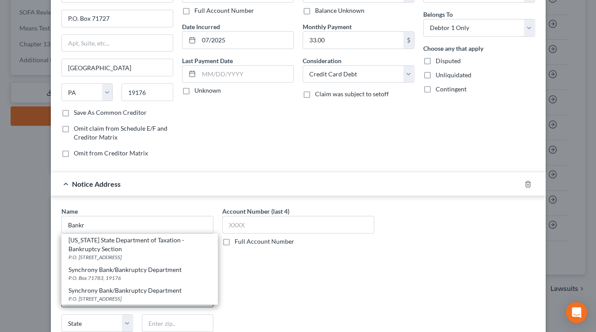
click at [153, 295] on div "P.O. Box 71783, Philadelphia, PA 19176" at bounding box center [139, 299] width 142 height 8
type input "Synchrony Bank/Bankruptcy Department"
type input "P.O. Box 71783"
type input "Philadelphia"
select select "39"
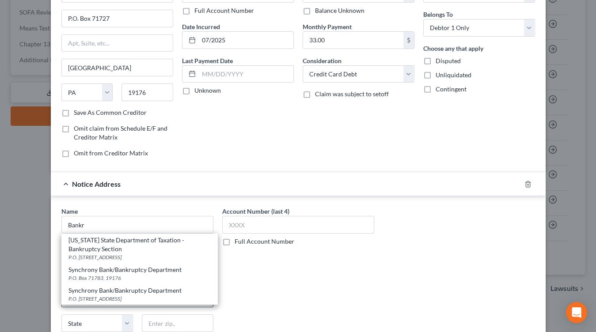
type input "19176"
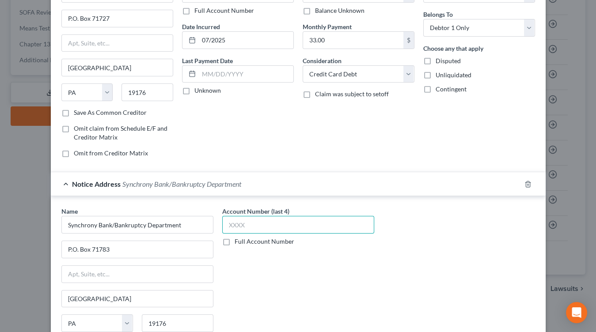
click at [255, 226] on input "text" at bounding box center [298, 225] width 152 height 18
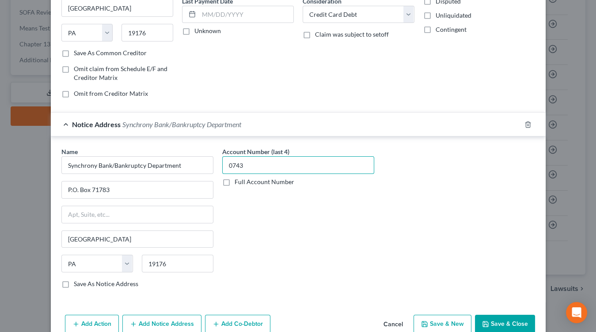
scroll to position [123, 0]
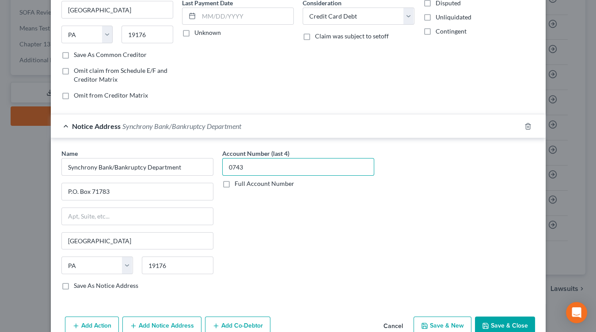
type input "0743"
click at [494, 317] on button "Save & Close" at bounding box center [505, 326] width 60 height 19
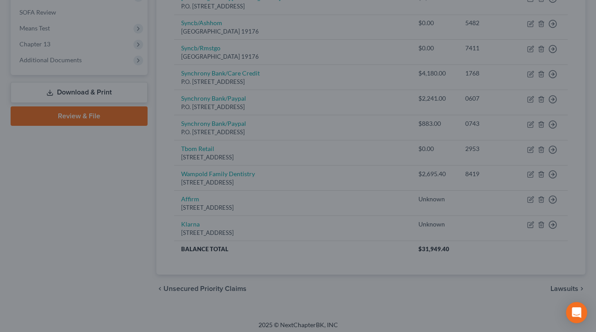
scroll to position [0, 0]
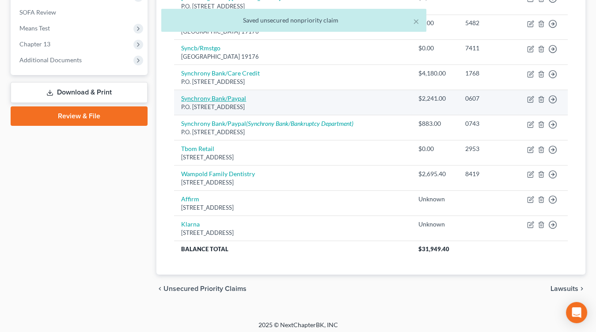
click at [215, 96] on link "Synchrony Bank/Paypal" at bounding box center [213, 99] width 65 height 8
select select "39"
select select "2"
select select "1"
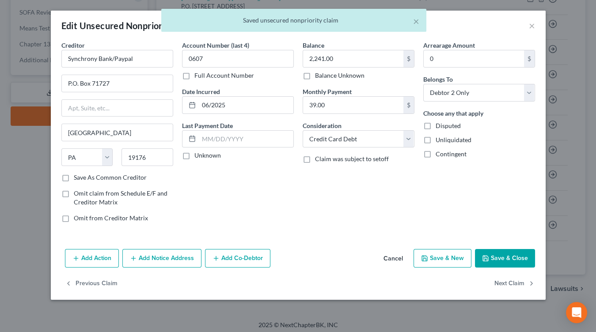
click at [163, 264] on button "Add Notice Address" at bounding box center [161, 258] width 79 height 19
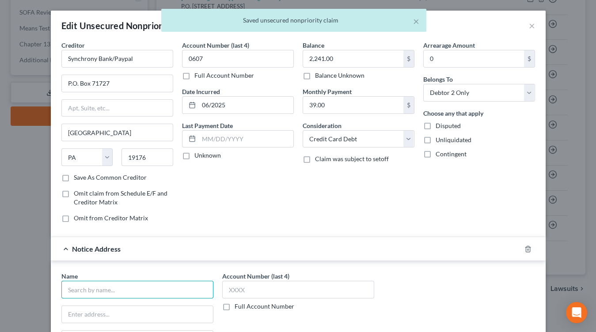
click at [156, 281] on input "text" at bounding box center [137, 290] width 152 height 18
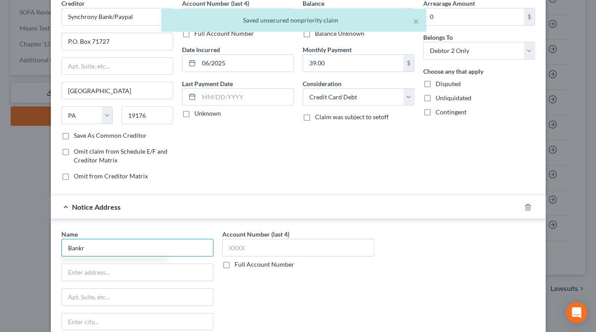
scroll to position [54, 0]
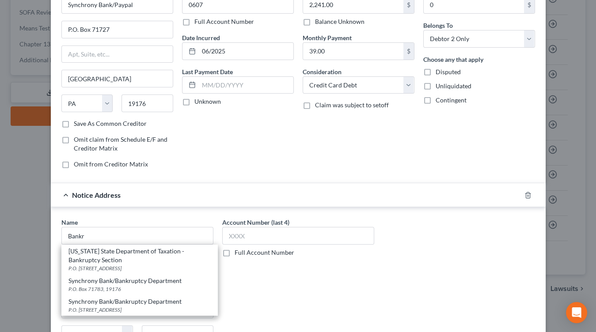
drag, startPoint x: 140, startPoint y: 300, endPoint x: 210, endPoint y: 260, distance: 80.9
click at [139, 300] on div "Synchrony Bank/Bankruptcy Department" at bounding box center [139, 301] width 142 height 9
type input "Synchrony Bank/Bankruptcy Department"
type input "P.O. Box 71783"
type input "Philadelphia"
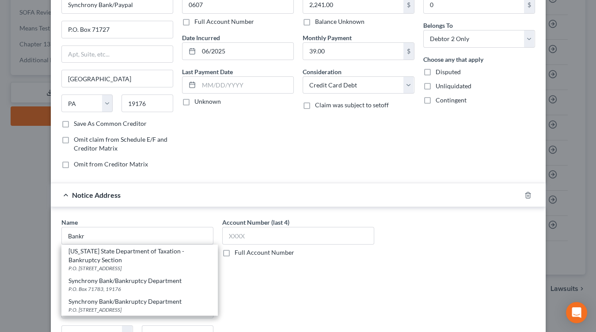
select select "39"
type input "19176"
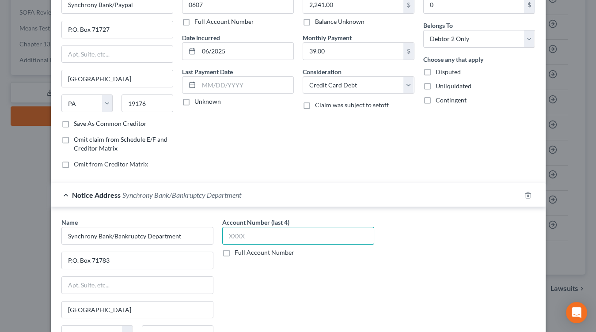
click at [249, 234] on input "text" at bounding box center [298, 236] width 152 height 18
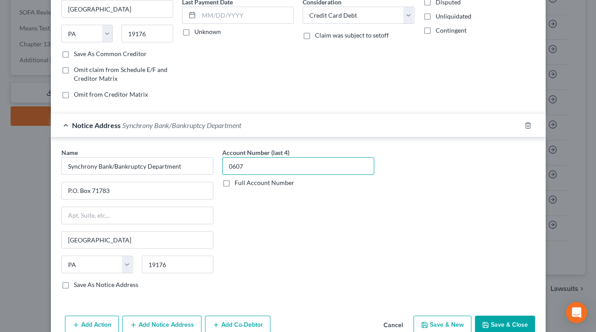
scroll to position [164, 0]
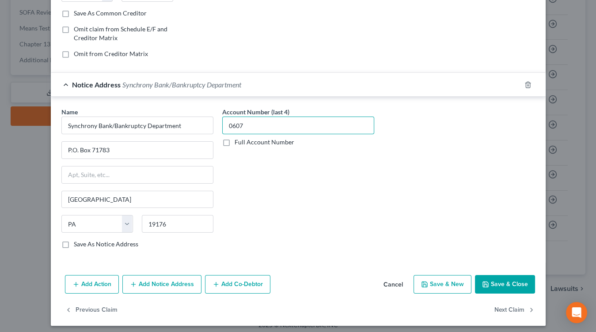
type input "0607"
drag, startPoint x: 511, startPoint y: 283, endPoint x: 568, endPoint y: 267, distance: 59.3
click at [511, 283] on button "Save & Close" at bounding box center [505, 284] width 60 height 19
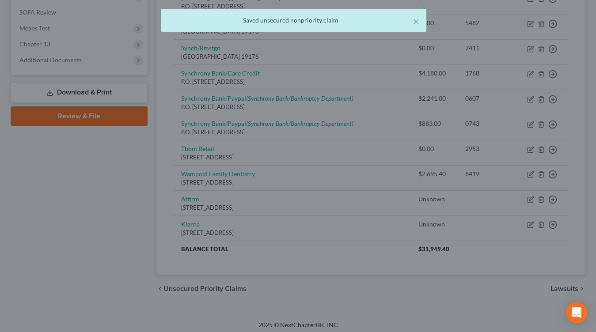
scroll to position [0, 0]
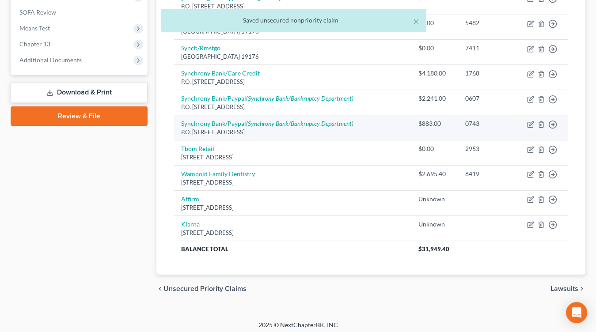
click at [212, 128] on div "P.O. Box 71727, Philadelphia, PA 19176" at bounding box center [292, 132] width 223 height 8
click at [215, 123] on link "Synchrony Bank/Paypal (Synchrony Bank/Bankruptcy Department)" at bounding box center [267, 124] width 172 height 8
select select "39"
select select "2"
select select "0"
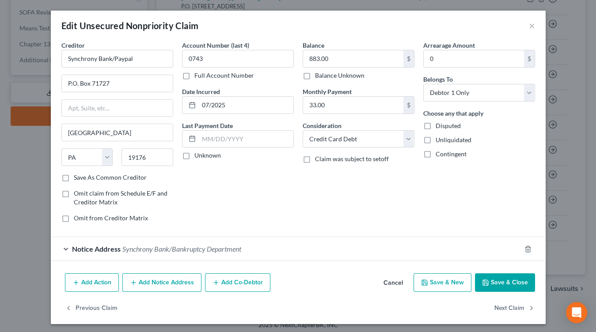
click at [492, 275] on button "Save & Close" at bounding box center [505, 282] width 60 height 19
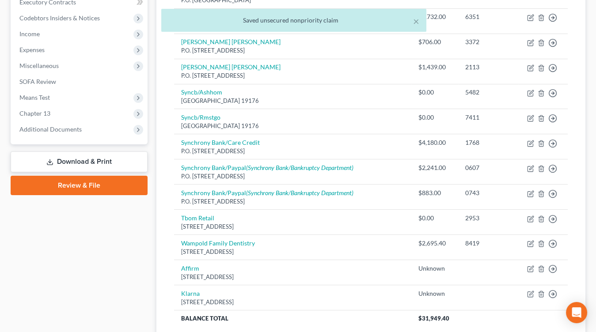
scroll to position [255, 0]
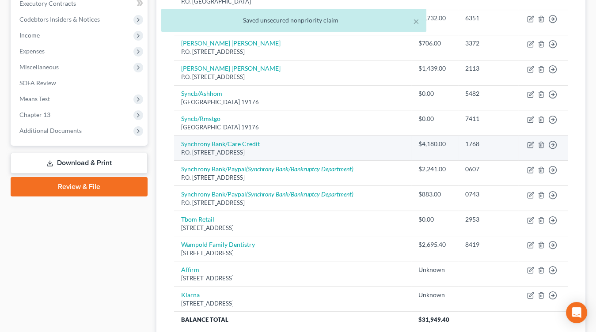
click at [224, 148] on div "P.O. Box 71757, Philadelphia, PA 19176" at bounding box center [292, 152] width 223 height 8
click at [225, 142] on link "Synchrony Bank/Care Credit" at bounding box center [220, 144] width 79 height 8
select select "39"
select select "2"
select select "1"
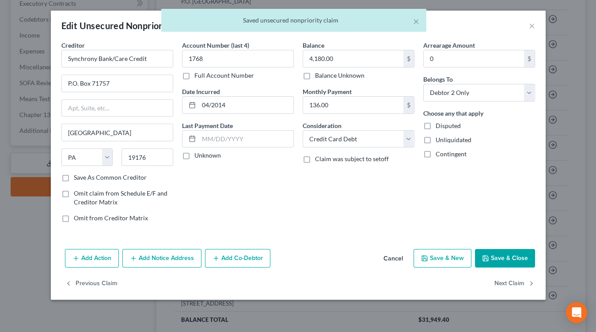
click at [147, 251] on button "Add Notice Address" at bounding box center [161, 258] width 79 height 19
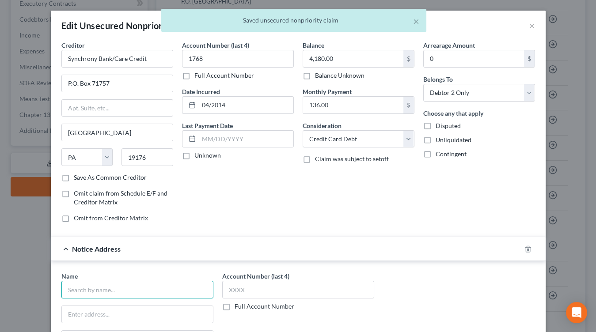
drag, startPoint x: 144, startPoint y: 279, endPoint x: 137, endPoint y: 289, distance: 12.4
click at [144, 281] on input "text" at bounding box center [137, 290] width 152 height 18
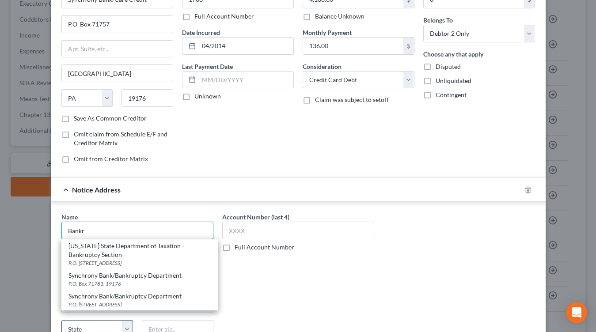
scroll to position [60, 0]
click at [131, 301] on div "P.O. Box 71783, Philadelphia, PA 19176" at bounding box center [139, 304] width 142 height 8
type input "Synchrony Bank/Bankruptcy Department"
type input "P.O. Box 71783"
type input "Philadelphia"
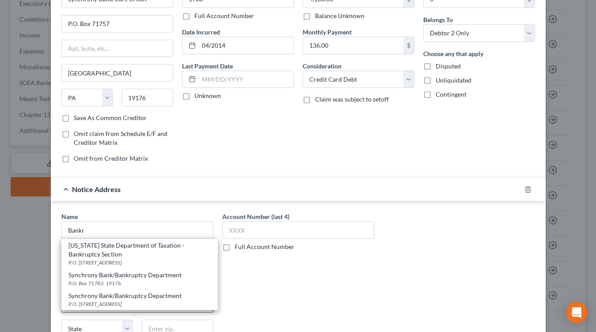
select select "39"
type input "19176"
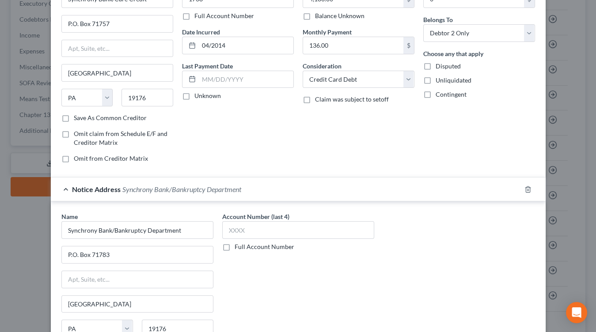
drag, startPoint x: 296, startPoint y: 209, endPoint x: 294, endPoint y: 218, distance: 9.5
click at [296, 209] on div "Name * Synchrony Bank/Bankruptcy Department P.O. Box 71783 Philadelphia State A…" at bounding box center [298, 284] width 495 height 166
drag, startPoint x: 294, startPoint y: 218, endPoint x: 289, endPoint y: 228, distance: 10.9
click at [294, 218] on div "Account Number (last 4) Full Account Number" at bounding box center [298, 231] width 152 height 39
click at [288, 228] on input "text" at bounding box center [298, 230] width 152 height 18
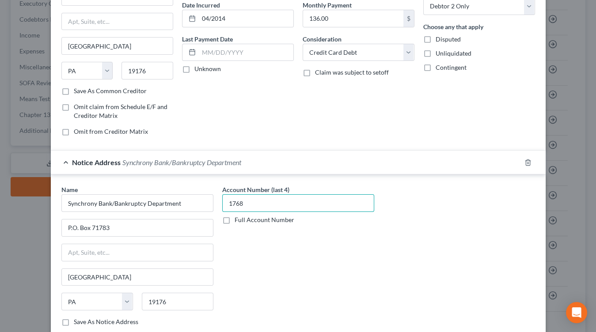
scroll to position [164, 0]
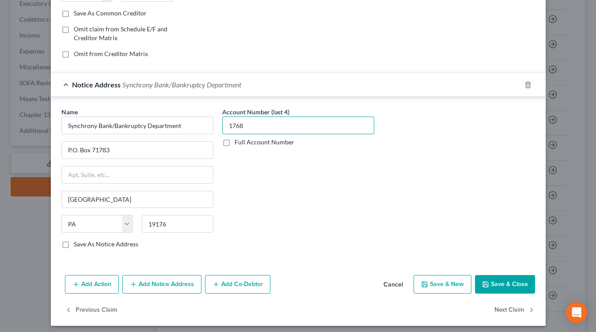
type input "1768"
click at [508, 282] on button "Save & Close" at bounding box center [505, 284] width 60 height 19
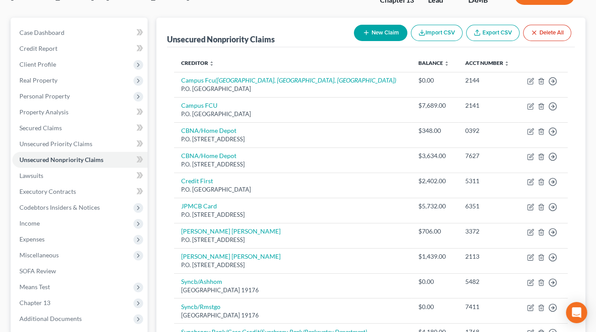
scroll to position [45, 0]
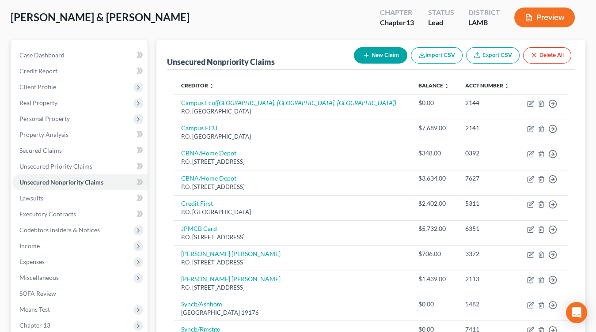
click at [364, 59] on button "New Claim" at bounding box center [380, 55] width 53 height 16
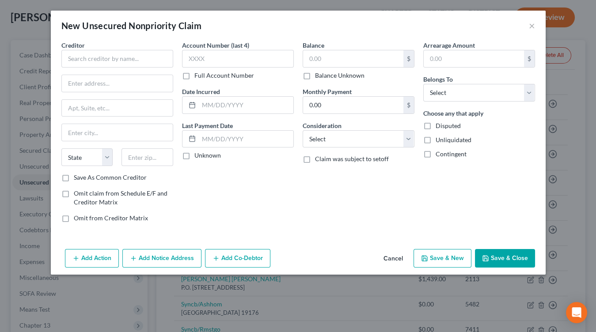
click at [156, 67] on div "Creditor * State AL AK AR AZ CA CO CT DE DC FL GA GU HI ID IL IN IA KS KY LA ME…" at bounding box center [117, 107] width 112 height 133
click at [158, 61] on input "text" at bounding box center [117, 59] width 112 height 18
click at [119, 62] on input "firest" at bounding box center [117, 59] width 112 height 18
type input "cf"
drag, startPoint x: 523, startPoint y: 26, endPoint x: 529, endPoint y: 26, distance: 6.2
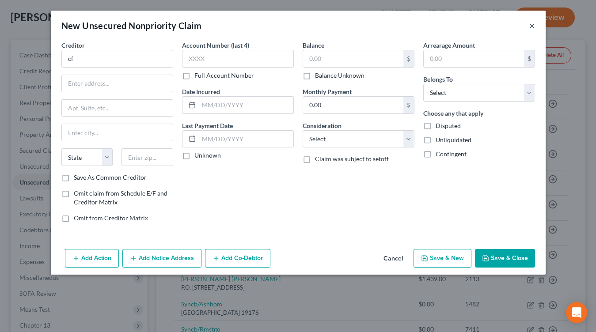
click at [524, 26] on div "New Unsecured Nonpriority Claim ×" at bounding box center [298, 26] width 495 height 30
click at [529, 26] on button "×" at bounding box center [532, 25] width 6 height 11
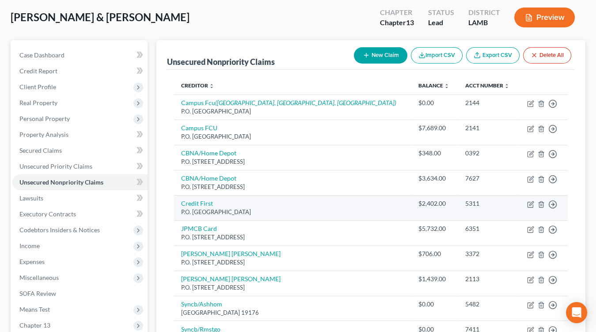
click at [209, 210] on div "P.O. Box 81315, Cleveland, OH 44181" at bounding box center [292, 212] width 223 height 8
click at [209, 206] on td "Credit First P.O. Box 81315, Cleveland, OH 44181" at bounding box center [292, 207] width 237 height 25
click at [209, 204] on link "Credit First" at bounding box center [197, 204] width 32 height 8
select select "36"
select select "2"
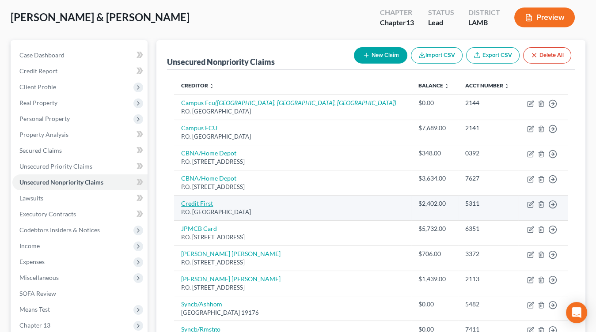
select select "0"
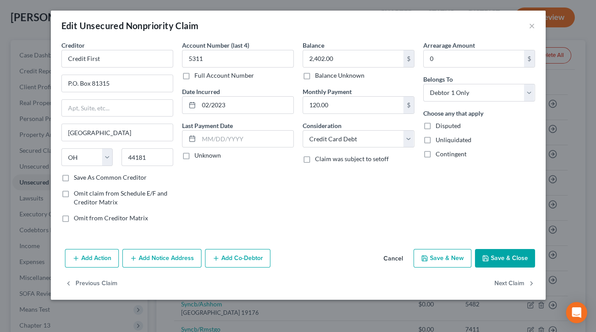
click at [181, 260] on button "Add Notice Address" at bounding box center [161, 258] width 79 height 19
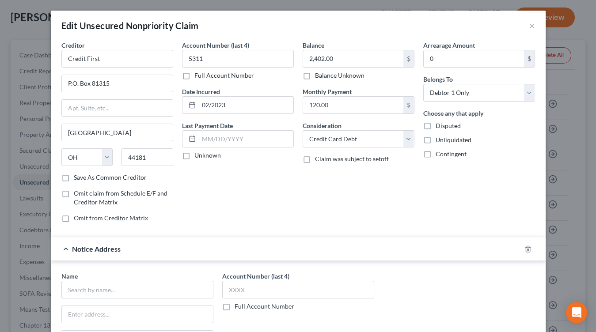
click at [137, 292] on input "text" at bounding box center [137, 290] width 152 height 18
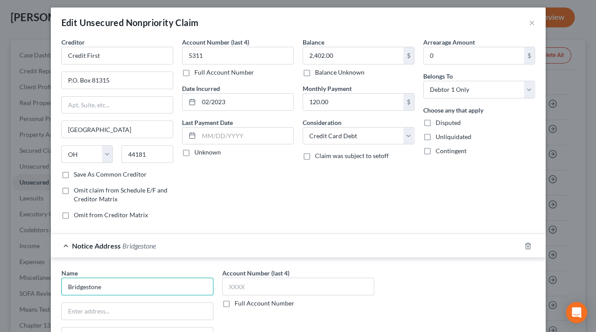
scroll to position [4, 0]
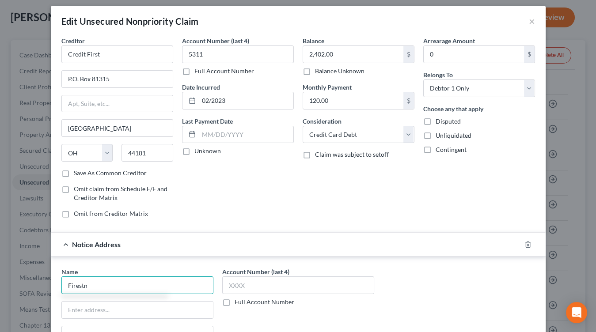
type input "Firestn"
click at [531, 245] on div at bounding box center [533, 245] width 25 height 14
click at [529, 243] on icon "button" at bounding box center [527, 244] width 7 height 7
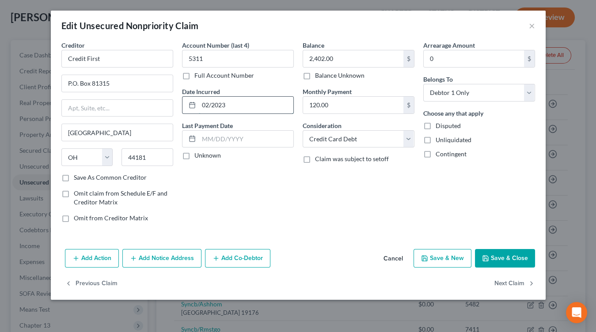
click at [269, 104] on input "02/2023" at bounding box center [246, 105] width 95 height 17
click at [269, 105] on input "02/2023" at bounding box center [246, 105] width 95 height 17
type input "2023"
click at [491, 256] on button "Save & Close" at bounding box center [505, 258] width 60 height 19
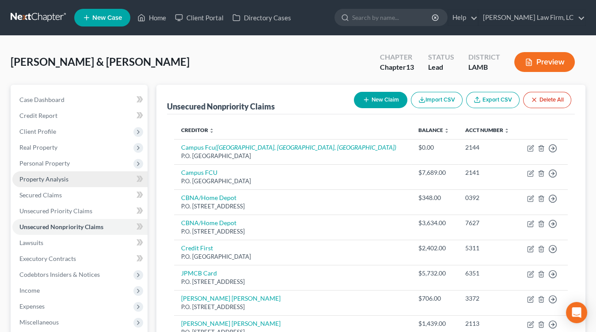
click at [76, 180] on link "Property Analysis" at bounding box center [79, 179] width 135 height 16
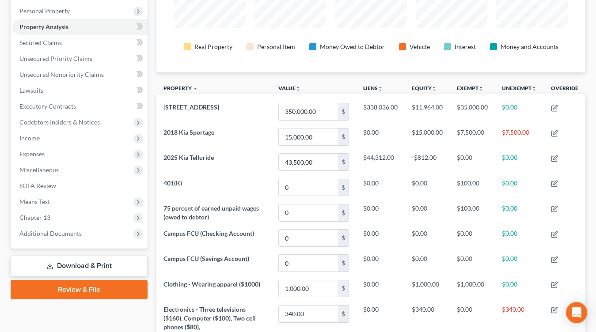
scroll to position [151, 0]
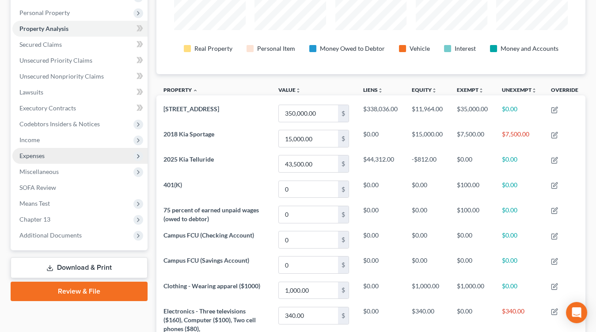
drag, startPoint x: 96, startPoint y: 153, endPoint x: 95, endPoint y: 161, distance: 8.0
click at [95, 153] on span "Expenses" at bounding box center [79, 156] width 135 height 16
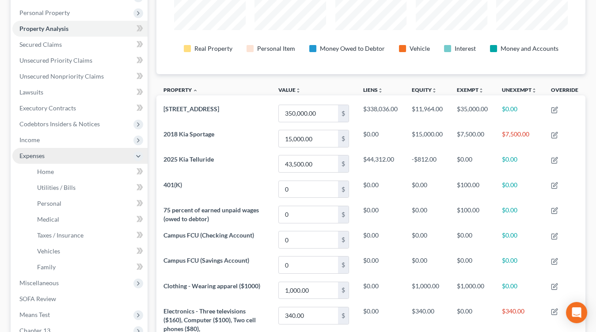
click at [95, 162] on span "Expenses" at bounding box center [79, 156] width 135 height 16
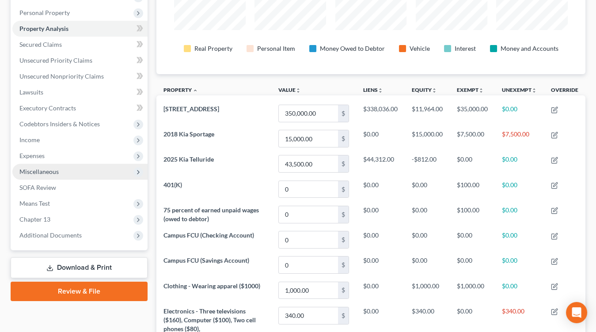
click at [95, 164] on span "Miscellaneous" at bounding box center [79, 172] width 135 height 16
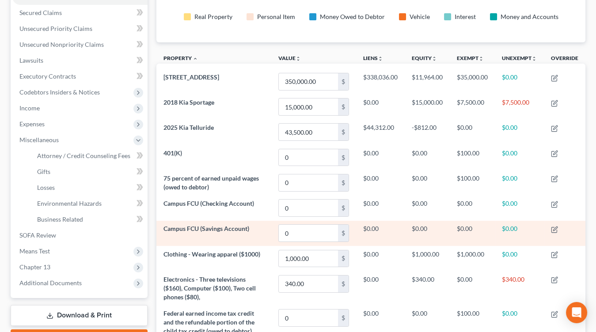
scroll to position [186, 0]
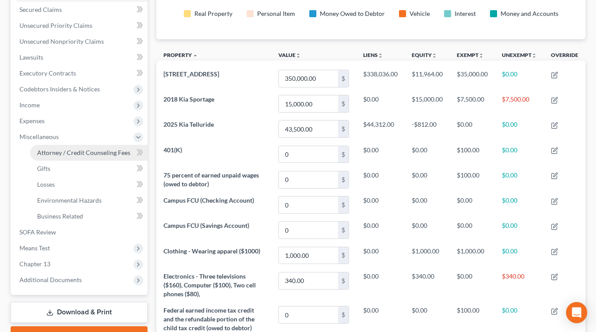
click at [73, 157] on link "Attorney / Credit Counseling Fees" at bounding box center [89, 153] width 118 height 16
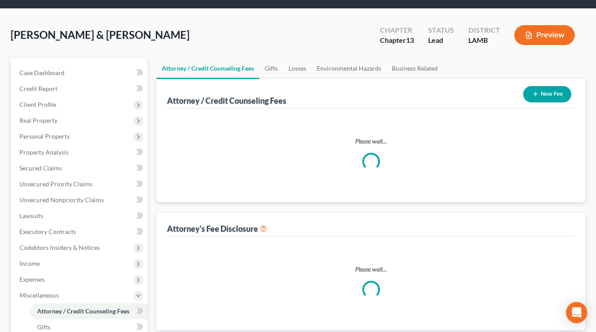
select select "1"
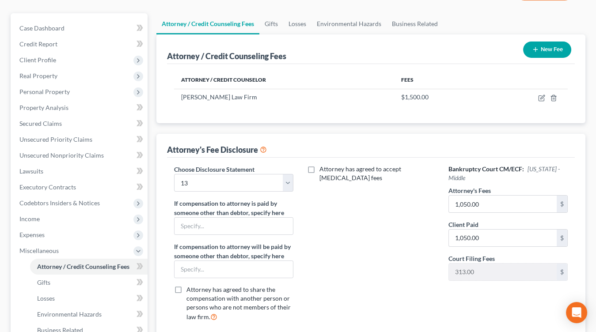
scroll to position [75, 0]
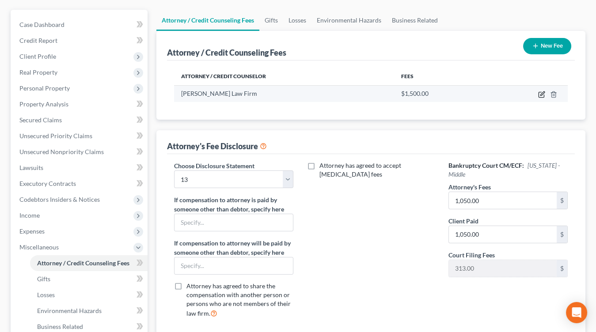
click at [541, 92] on icon "button" at bounding box center [541, 94] width 5 height 5
select select "19"
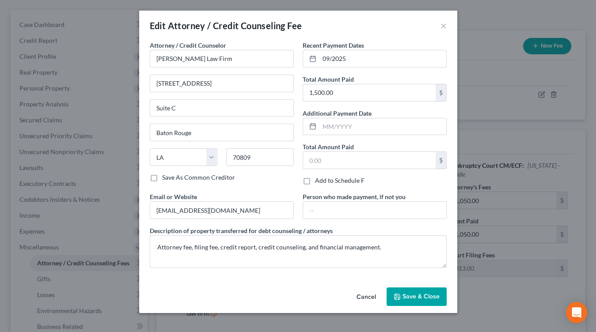
click at [437, 296] on span "Save & Close" at bounding box center [420, 297] width 37 height 8
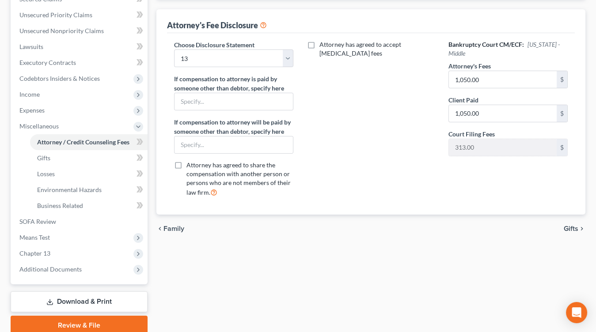
scroll to position [197, 0]
click at [341, 288] on div "Attorney / Credit Counseling Fees Gifts Losses Environmental Hazards Business R…" at bounding box center [371, 111] width 438 height 447
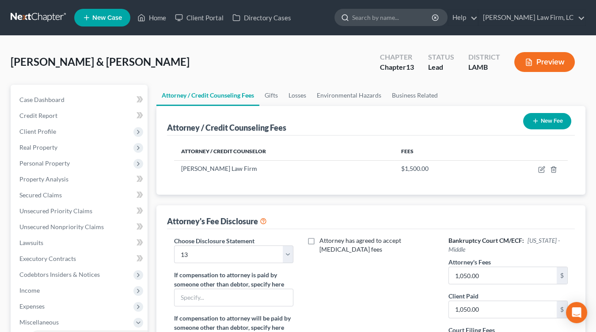
click at [387, 11] on input "search" at bounding box center [392, 17] width 81 height 16
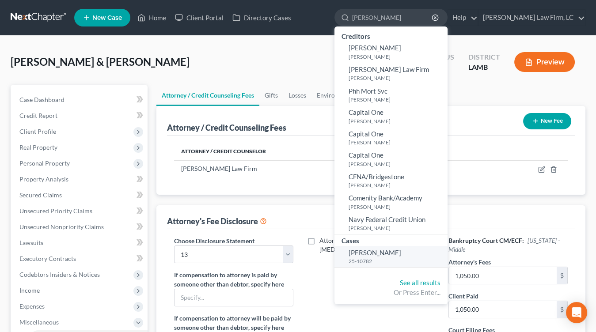
type input "chauvin"
click at [408, 258] on small "25-10782" at bounding box center [397, 262] width 97 height 8
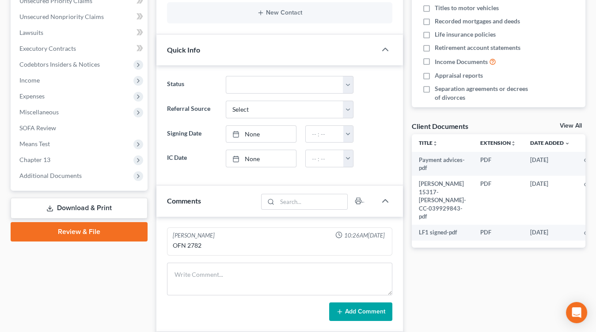
click at [139, 236] on link "Review & File" at bounding box center [79, 231] width 137 height 19
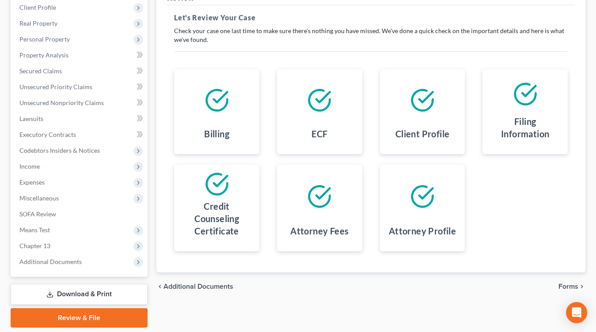
scroll to position [152, 0]
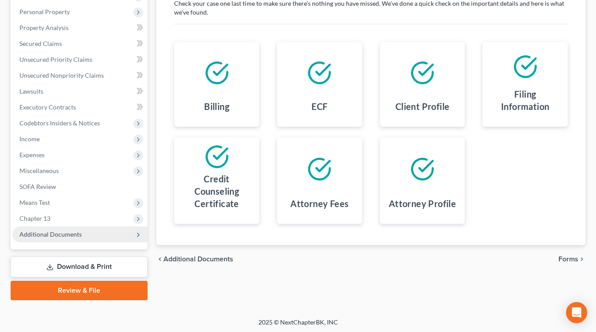
click at [80, 238] on span "Additional Documents" at bounding box center [79, 235] width 135 height 16
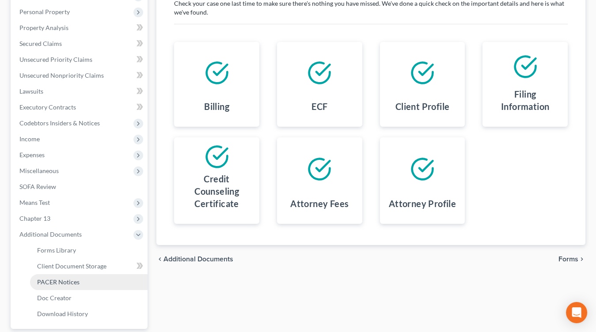
click at [82, 281] on link "PACER Notices" at bounding box center [89, 282] width 118 height 16
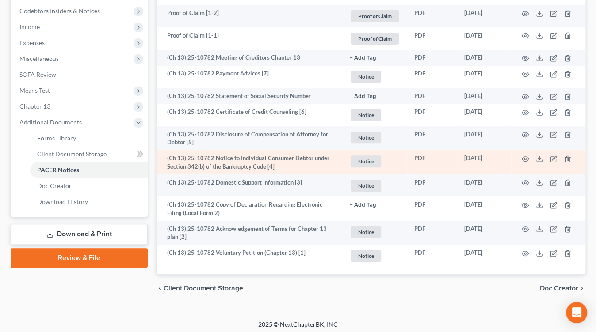
scroll to position [266, 0]
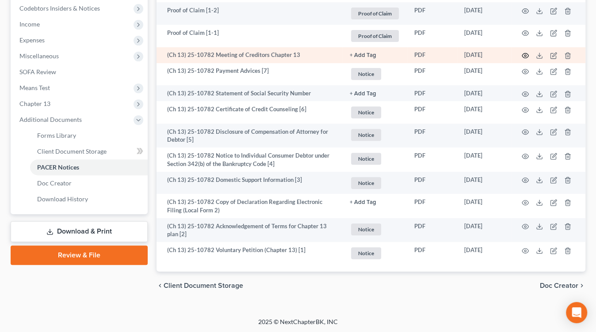
click at [526, 53] on icon "button" at bounding box center [525, 55] width 7 height 5
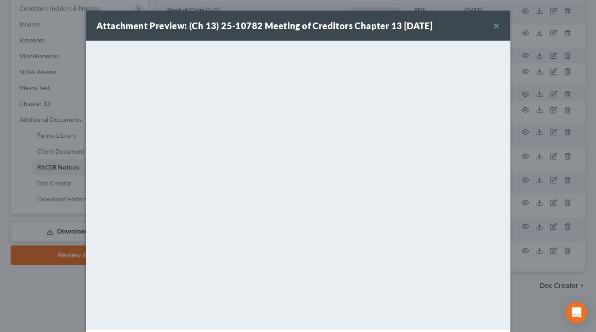
click at [26, 152] on div "Attachment Preview: (Ch 13) 25-10782 Meeting of Creditors Chapter 13 09/16/2025…" at bounding box center [298, 166] width 596 height 332
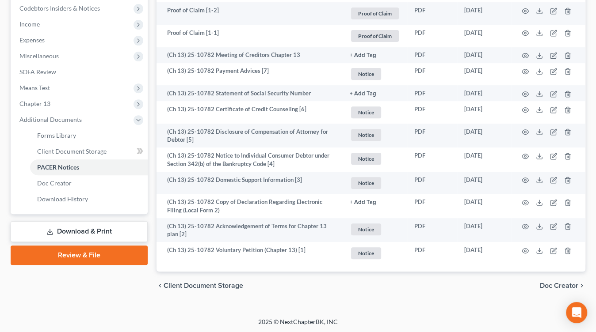
click at [80, 254] on link "Review & File" at bounding box center [79, 255] width 137 height 19
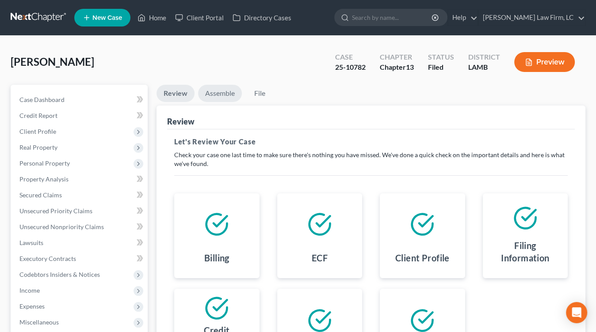
click at [213, 88] on link "Assemble" at bounding box center [220, 93] width 44 height 17
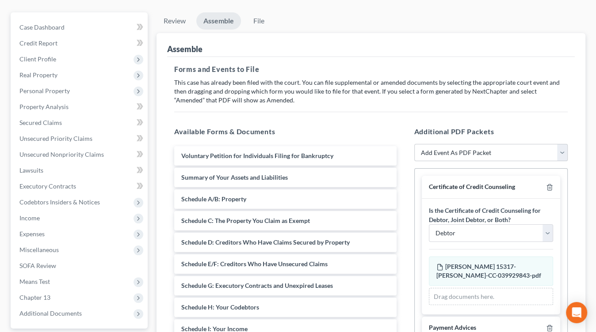
scroll to position [80, 0]
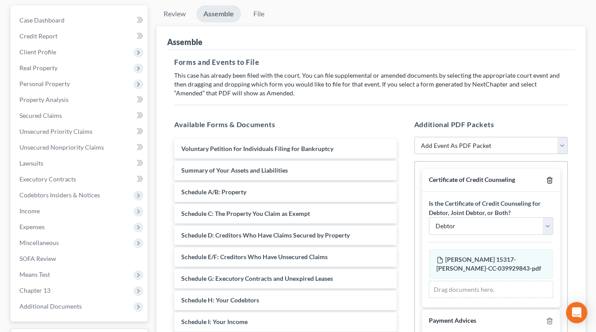
click at [549, 178] on polyline "button" at bounding box center [548, 178] width 5 height 0
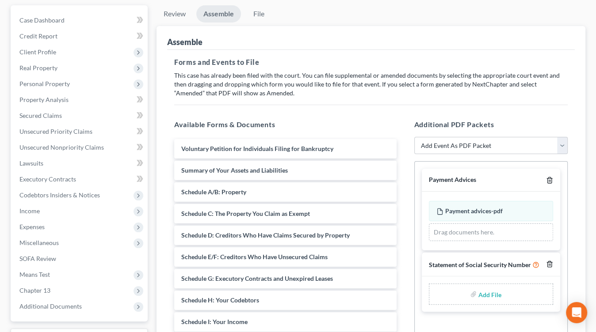
click at [549, 177] on icon "button" at bounding box center [549, 180] width 7 height 7
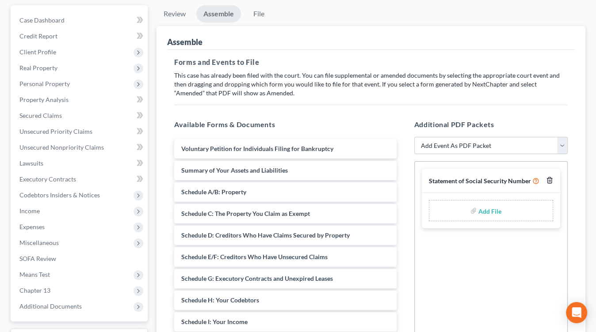
click at [549, 177] on icon "button" at bounding box center [549, 180] width 7 height 7
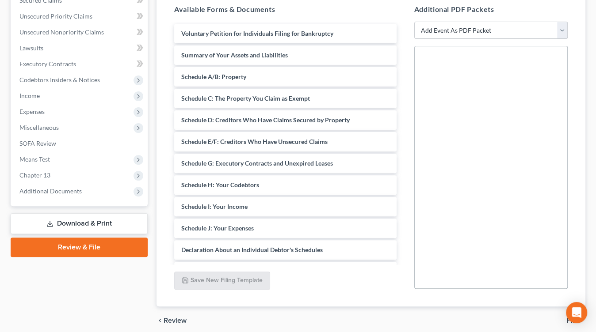
scroll to position [195, 0]
click at [469, 31] on select "Add Event As PDF Packet Amended List of Creditors Amended List of Creditors and…" at bounding box center [491, 30] width 154 height 18
select select "44"
click at [414, 21] on select "Add Event As PDF Packet Amended List of Creditors Amended List of Creditors and…" at bounding box center [491, 30] width 154 height 18
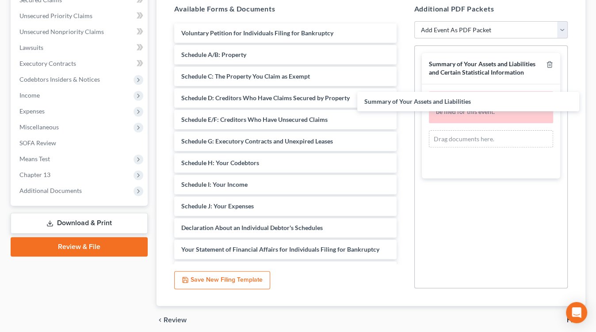
drag, startPoint x: 288, startPoint y: 54, endPoint x: 485, endPoint y: 104, distance: 203.4
click at [403, 110] on div "Summary of Your Assets and Liabilities Voluntary Petition for Individuals Filin…" at bounding box center [285, 238] width 236 height 431
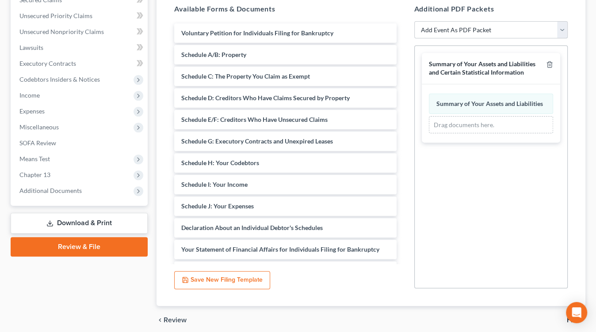
click at [482, 27] on select "Add Event As PDF Packet Amended List of Creditors Amended List of Creditors and…" at bounding box center [491, 30] width 154 height 18
select select "37"
click at [414, 21] on select "Add Event As PDF Packet Amended List of Creditors Amended List of Creditors and…" at bounding box center [491, 30] width 154 height 18
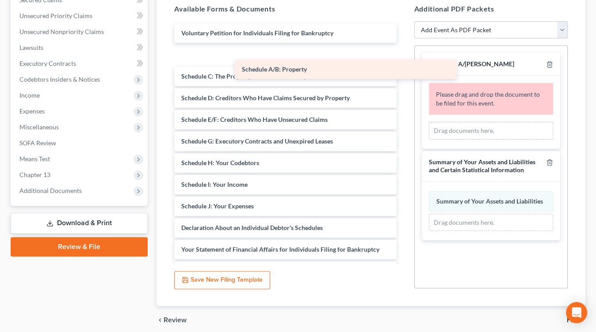
drag, startPoint x: 326, startPoint y: 56, endPoint x: 478, endPoint y: 95, distance: 156.7
click at [403, 97] on div "Schedule A/B: Property Voluntary Petition for Individuals Filing for Bankruptcy…" at bounding box center [285, 238] width 236 height 431
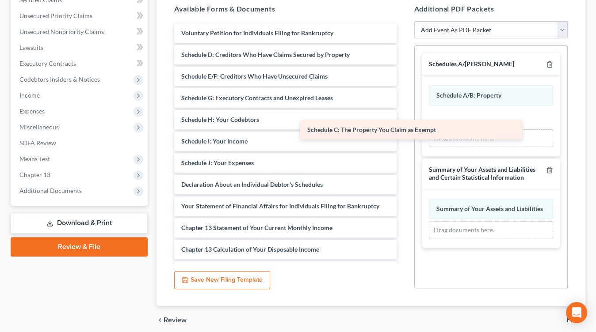
drag, startPoint x: 339, startPoint y: 55, endPoint x: 453, endPoint y: 124, distance: 133.4
click at [403, 132] on div "Schedule C: The Property You Claim as Exempt Voluntary Petition for Individuals…" at bounding box center [285, 216] width 236 height 387
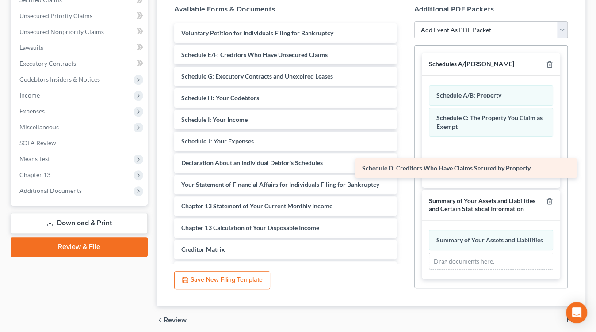
drag, startPoint x: 309, startPoint y: 54, endPoint x: 472, endPoint y: 159, distance: 194.0
click at [403, 169] on div "Schedule D: Creditors Who Have Claims Secured by Property Voluntary Petition fo…" at bounding box center [285, 206] width 236 height 366
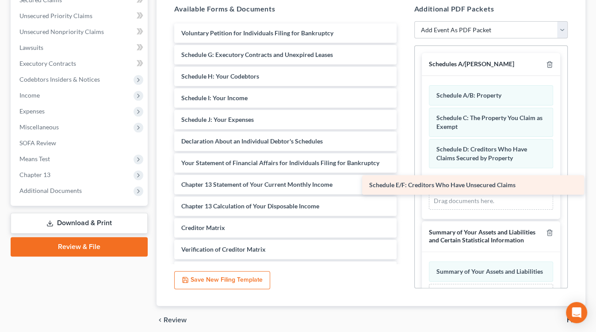
drag, startPoint x: 312, startPoint y: 52, endPoint x: 494, endPoint y: 183, distance: 223.8
click at [403, 186] on div "Schedule E/F: Creditors Who Have Unsecured Claims Voluntary Petition for Indivi…" at bounding box center [285, 195] width 236 height 344
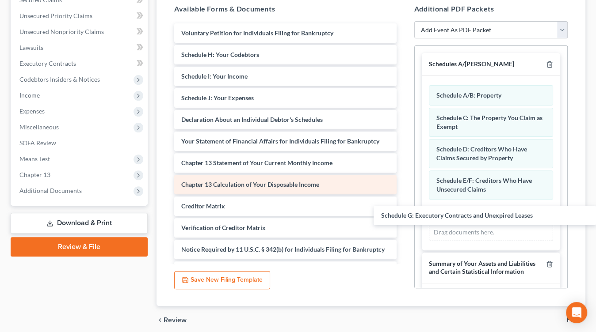
drag, startPoint x: 355, startPoint y: 156, endPoint x: 387, endPoint y: 178, distance: 38.8
click at [403, 215] on div "Schedule G: Executory Contracts and Unexpired Leases Voluntary Petition for Ind…" at bounding box center [285, 184] width 236 height 322
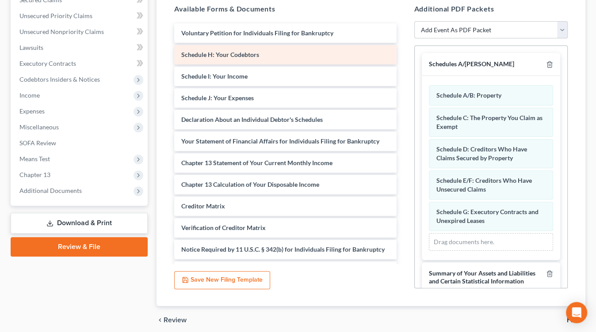
click at [231, 44] on div "Voluntary Petition for Individuals Filing for Bankruptcy Schedule H: Your Codeb…" at bounding box center [285, 184] width 236 height 322
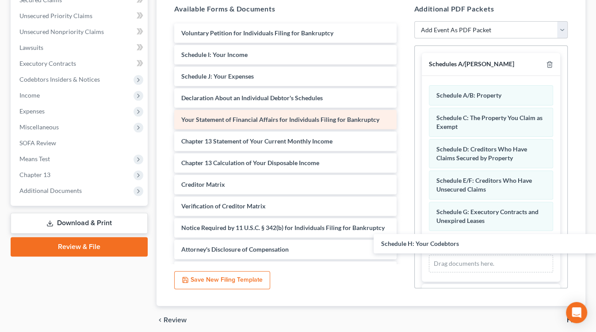
drag, startPoint x: 227, startPoint y: 50, endPoint x: 329, endPoint y: 126, distance: 127.5
click at [403, 241] on div "Schedule H: Your Codebtors Voluntary Petition for Individuals Filing for Bankru…" at bounding box center [285, 173] width 236 height 301
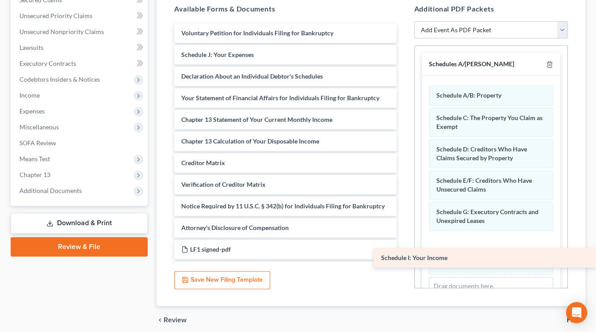
drag, startPoint x: 338, startPoint y: 84, endPoint x: 485, endPoint y: 259, distance: 227.7
click at [403, 258] on div "Schedule I: Your Income Voluntary Petition for Individuals Filing for Bankruptc…" at bounding box center [285, 162] width 236 height 279
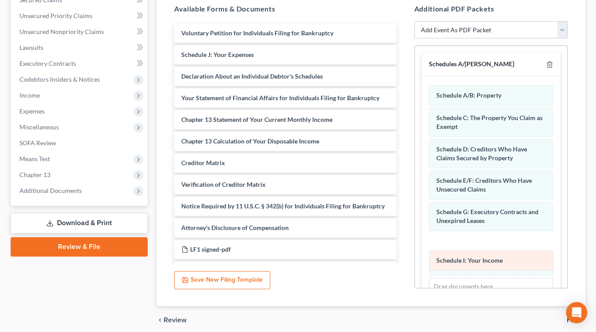
drag, startPoint x: 480, startPoint y: 237, endPoint x: 480, endPoint y: 259, distance: 21.6
click at [480, 260] on div "Schedule I: Your Income Amended Schedule I: Your Income Schedule A/B: Property …" at bounding box center [491, 190] width 125 height 210
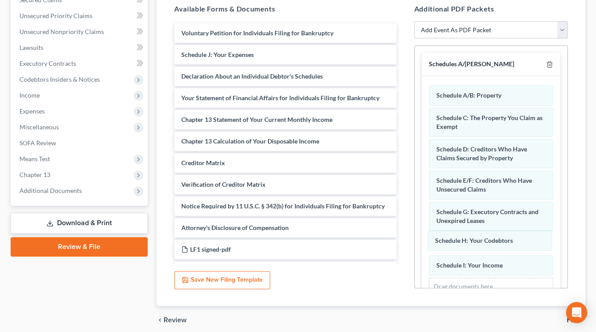
drag, startPoint x: 476, startPoint y: 258, endPoint x: 477, endPoint y: 231, distance: 26.5
click at [474, 231] on div "Schedule H: Your Codebtors Amended Schedule H: Your Codebtors Schedule A/B: Pro…" at bounding box center [491, 190] width 125 height 210
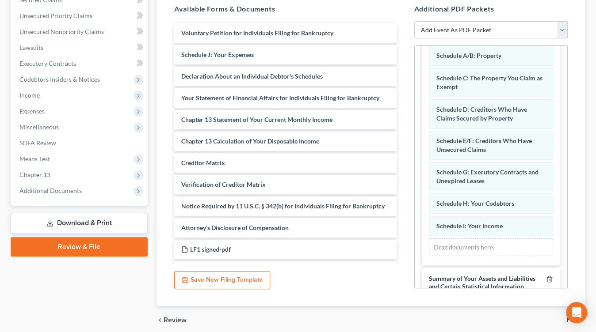
scroll to position [57, 0]
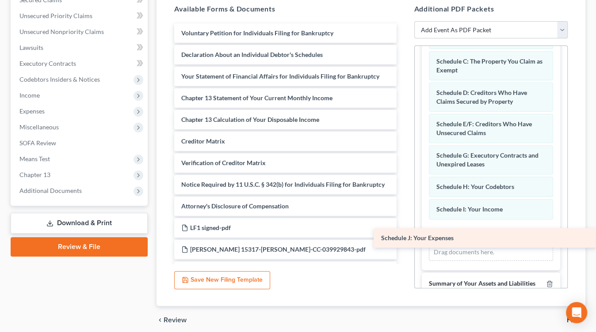
drag, startPoint x: 243, startPoint y: 52, endPoint x: 469, endPoint y: 221, distance: 281.5
click at [403, 237] on div "Schedule J: Your Expenses Voluntary Petition for Individuals Filing for Bankrup…" at bounding box center [285, 152] width 236 height 258
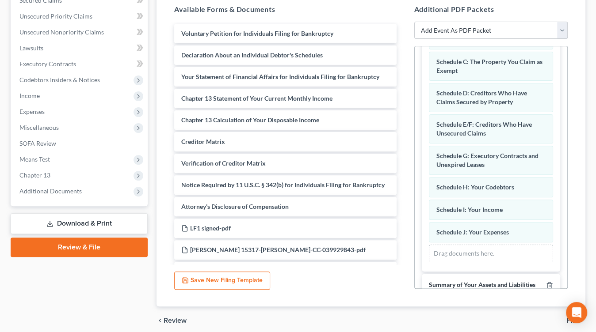
click at [479, 26] on select "Add Event As PDF Packet Amended List of Creditors Amended List of Creditors and…" at bounding box center [491, 31] width 154 height 18
select select "19"
click at [414, 22] on select "Add Event As PDF Packet Amended List of Creditors Amended List of Creditors and…" at bounding box center [491, 31] width 154 height 18
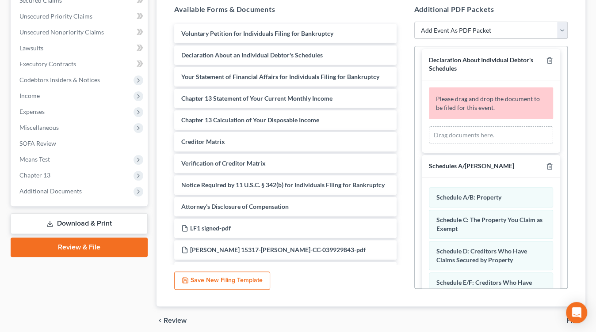
scroll to position [0, 0]
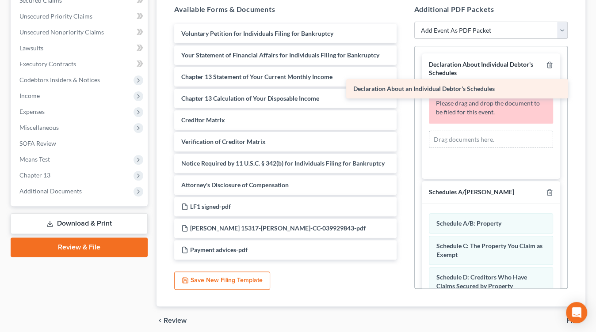
drag, startPoint x: 306, startPoint y: 54, endPoint x: 484, endPoint y: 94, distance: 182.9
click at [403, 94] on div "Declaration About an Individual Debtor's Schedules Voluntary Petition for Indiv…" at bounding box center [285, 142] width 236 height 236
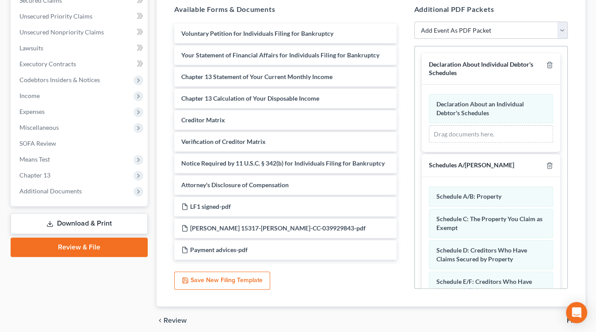
click at [470, 29] on select "Add Event As PDF Packet Amended List of Creditors Amended List of Creditors and…" at bounding box center [491, 31] width 154 height 18
select select "40"
click at [414, 22] on select "Add Event As PDF Packet Amended List of Creditors Amended List of Creditors and…" at bounding box center [491, 31] width 154 height 18
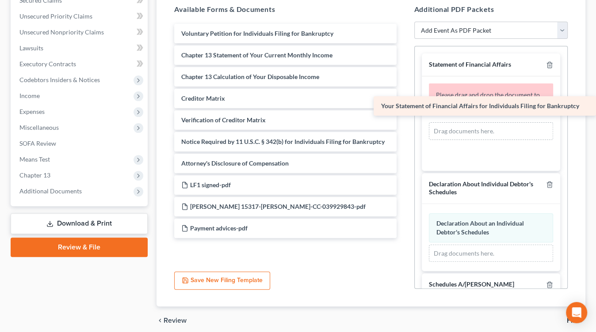
drag, startPoint x: 248, startPoint y: 54, endPoint x: 465, endPoint y: 106, distance: 222.6
click at [403, 106] on div "Your Statement of Financial Affairs for Individuals Filing for Bankruptcy Volun…" at bounding box center [285, 131] width 236 height 214
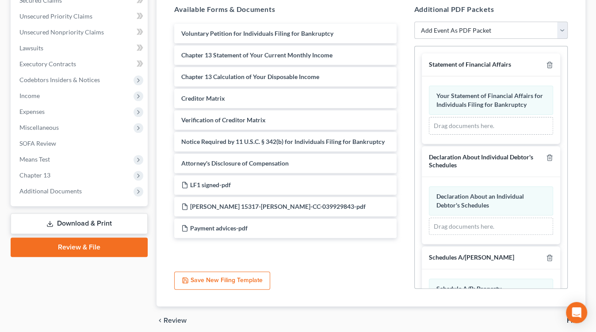
click at [447, 37] on select "Add Event As PDF Packet Amended List of Creditors Amended List of Creditors and…" at bounding box center [491, 31] width 154 height 18
select select "13"
click at [414, 22] on select "Add Event As PDF Packet Amended List of Creditors Amended List of Creditors and…" at bounding box center [491, 31] width 154 height 18
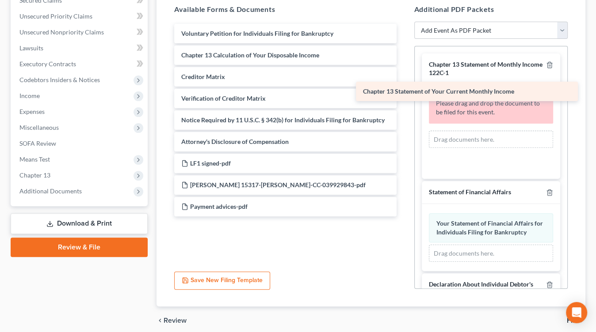
drag, startPoint x: 248, startPoint y: 57, endPoint x: 428, endPoint y: 93, distance: 183.9
click at [403, 94] on div "Chapter 13 Statement of Your Current Monthly Income Voluntary Petition for Indi…" at bounding box center [285, 120] width 236 height 193
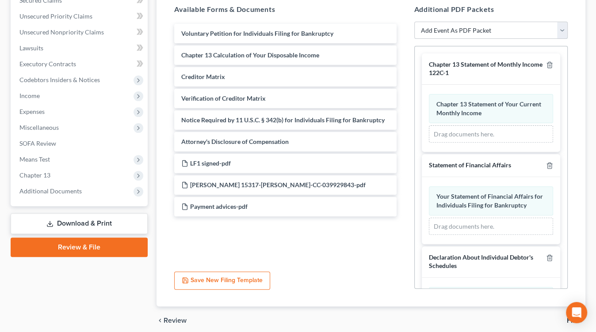
click at [467, 36] on select "Add Event As PDF Packet Amended List of Creditors Amended List of Creditors and…" at bounding box center [491, 31] width 154 height 18
select select "11"
click at [414, 22] on select "Add Event As PDF Packet Amended List of Creditors Amended List of Creditors and…" at bounding box center [491, 31] width 154 height 18
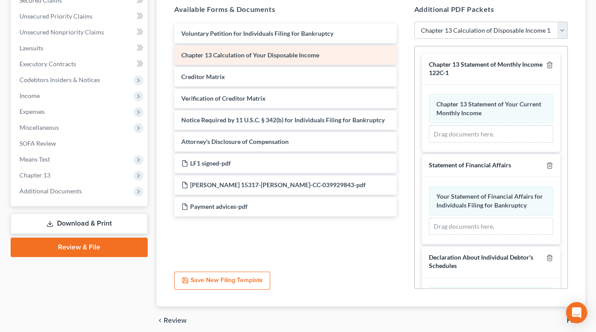
select select
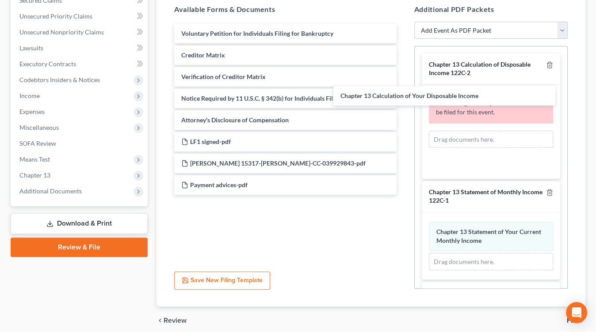
drag, startPoint x: 305, startPoint y: 53, endPoint x: 465, endPoint y: 96, distance: 165.0
click at [403, 95] on div "Chapter 13 Calculation of Your Disposable Income Voluntary Petition for Individ…" at bounding box center [285, 109] width 236 height 171
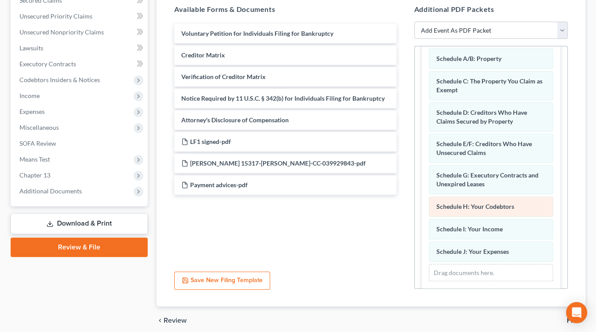
scroll to position [524, 0]
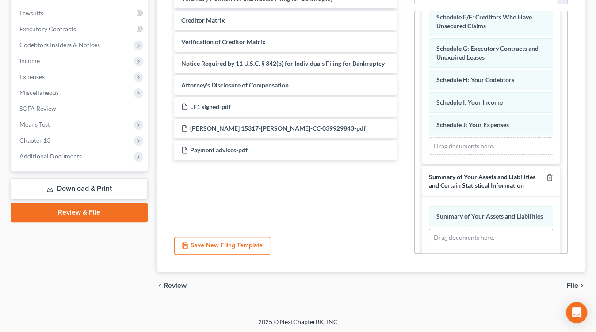
click at [571, 285] on span "File" at bounding box center [571, 285] width 11 height 7
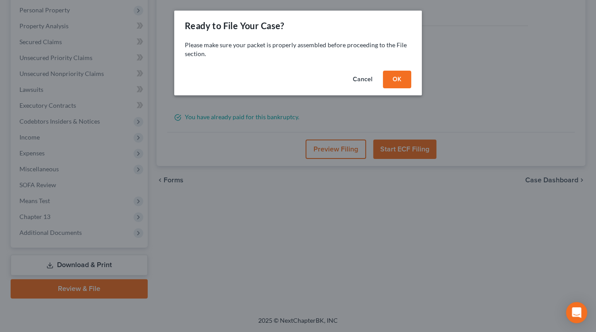
scroll to position [152, 0]
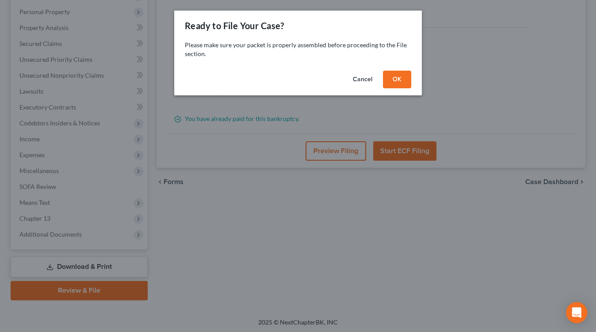
click at [400, 73] on button "OK" at bounding box center [397, 80] width 28 height 18
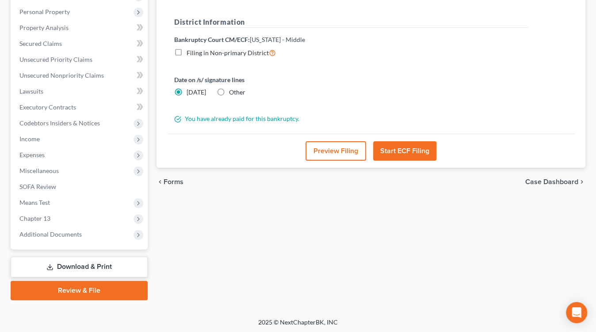
click at [402, 144] on button "Start ECF Filing" at bounding box center [404, 150] width 63 height 19
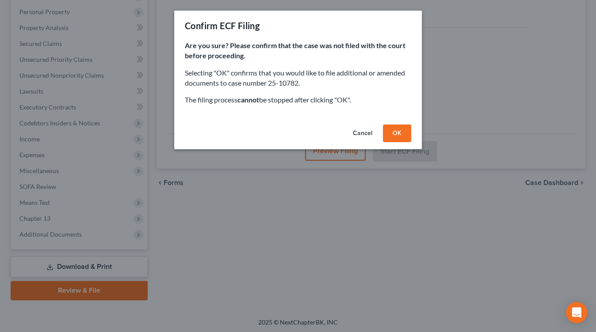
drag, startPoint x: 354, startPoint y: 136, endPoint x: 349, endPoint y: 134, distance: 5.6
click at [353, 136] on button "Cancel" at bounding box center [362, 134] width 34 height 18
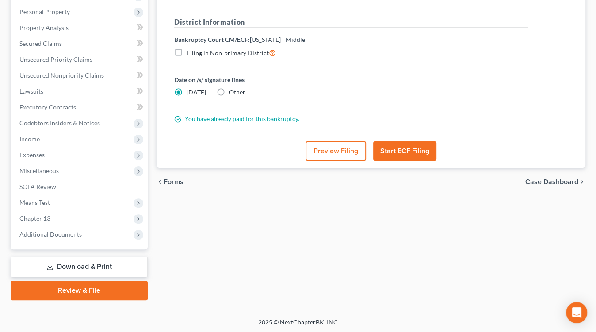
click at [224, 95] on div "Other" at bounding box center [230, 92] width 29 height 9
click at [229, 91] on span "Other" at bounding box center [237, 92] width 16 height 8
click at [232, 91] on input "Other" at bounding box center [235, 91] width 6 height 6
radio input "true"
radio input "false"
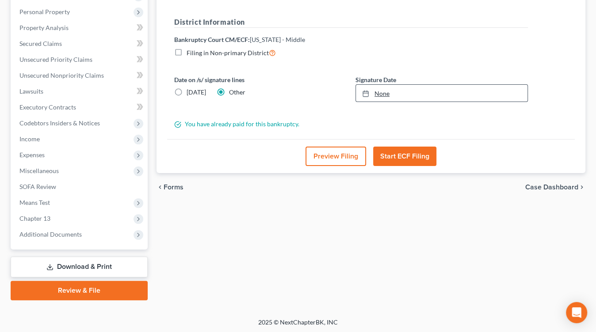
click at [378, 90] on link "None" at bounding box center [441, 93] width 171 height 17
click at [423, 162] on button "Start ECF Filing" at bounding box center [404, 156] width 63 height 19
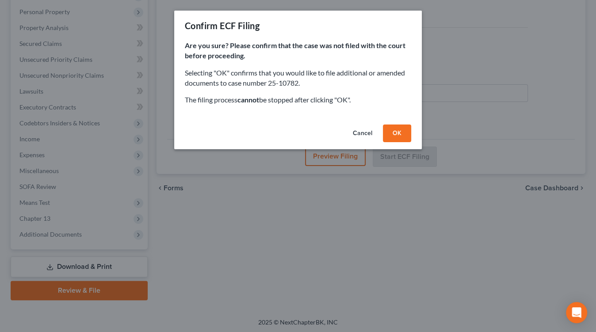
click at [406, 131] on button "OK" at bounding box center [397, 134] width 28 height 18
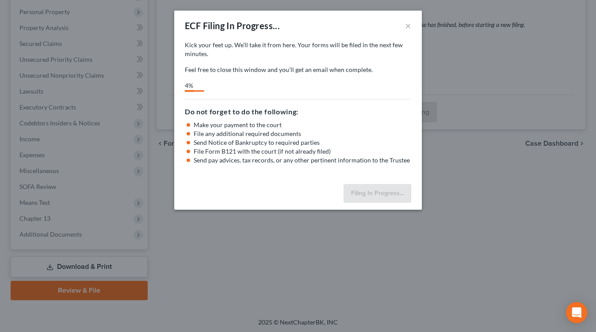
click at [355, 59] on div "Kick your feet up. We’ll take it from here. Your forms will be filed in the nex…" at bounding box center [298, 58] width 226 height 34
drag, startPoint x: 337, startPoint y: 50, endPoint x: 344, endPoint y: 46, distance: 8.6
click at [337, 50] on p "Kick your feet up. We’ll take it from here. Your forms will be filed in the nex…" at bounding box center [298, 50] width 226 height 18
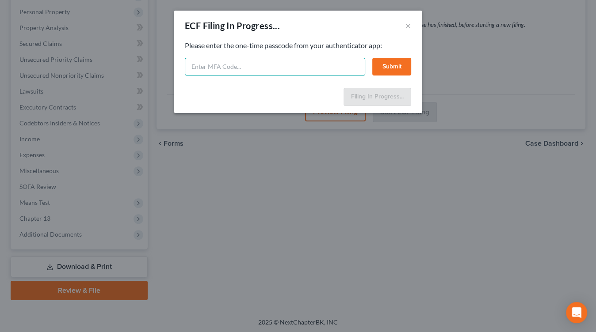
click at [310, 68] on input "text" at bounding box center [275, 67] width 180 height 18
type input "312522"
click at [388, 64] on button "Submit" at bounding box center [391, 67] width 39 height 18
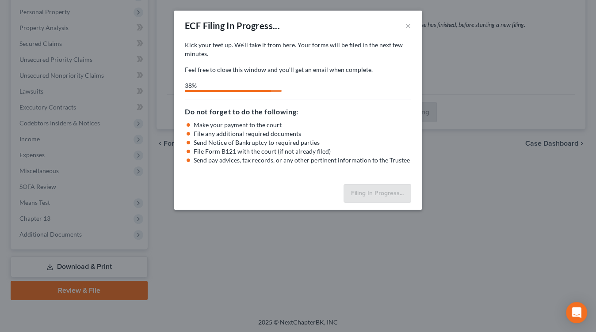
drag, startPoint x: 568, startPoint y: 56, endPoint x: 546, endPoint y: 55, distance: 22.1
drag, startPoint x: 276, startPoint y: 63, endPoint x: 287, endPoint y: 10, distance: 53.7
click at [276, 62] on div "Kick your feet up. We’ll take it from here. Your forms will be filed in the nex…" at bounding box center [298, 58] width 226 height 34
drag, startPoint x: 310, startPoint y: 128, endPoint x: 368, endPoint y: 178, distance: 76.7
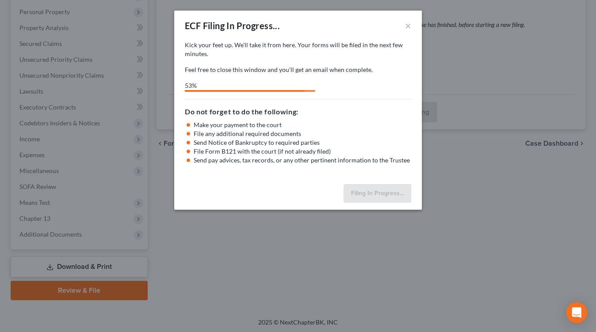
click at [310, 128] on li "Make your payment to the court" at bounding box center [301, 125] width 217 height 9
click at [316, 148] on li "File Form B121 with the court (if not already filed)" at bounding box center [301, 151] width 217 height 9
click at [321, 111] on h5 "Do not forget to do the following:" at bounding box center [298, 111] width 226 height 11
click at [408, 26] on button "×" at bounding box center [408, 25] width 6 height 11
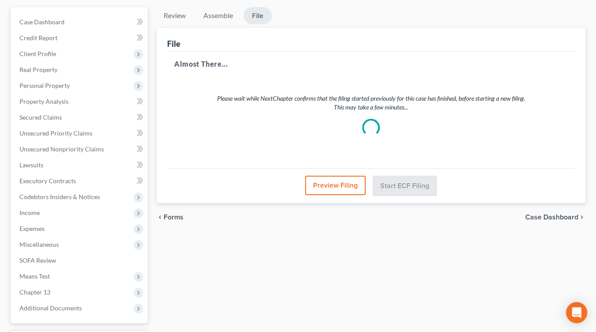
scroll to position [0, 0]
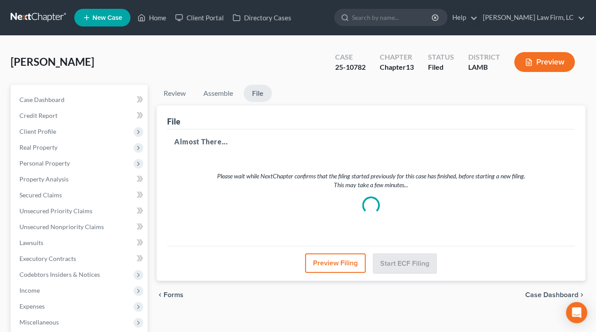
click at [30, 14] on link at bounding box center [39, 18] width 57 height 16
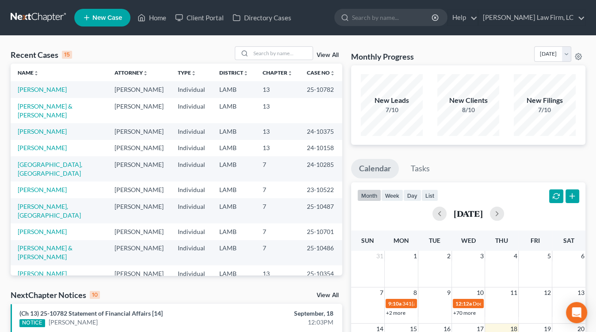
click at [286, 106] on td "13" at bounding box center [277, 110] width 44 height 25
click at [57, 24] on link at bounding box center [39, 18] width 57 height 16
drag, startPoint x: 60, startPoint y: 9, endPoint x: 55, endPoint y: 18, distance: 9.9
click at [60, 9] on nav "Home New Case Client Portal Directory Cases [PERSON_NAME] Law Firm, [GEOGRAPHIC…" at bounding box center [298, 17] width 596 height 35
click at [49, 15] on link at bounding box center [39, 18] width 57 height 16
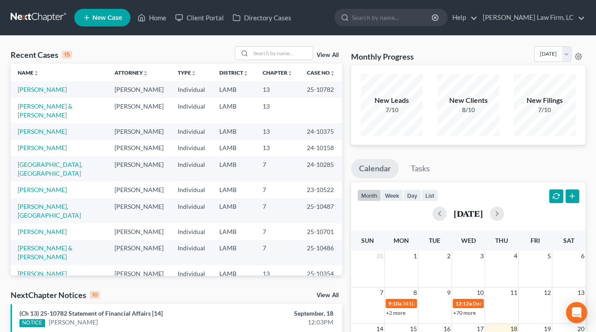
click at [42, 18] on link at bounding box center [39, 18] width 57 height 16
click at [51, 11] on link at bounding box center [39, 18] width 57 height 16
click at [31, 14] on link at bounding box center [39, 18] width 57 height 16
